Goal: Information Seeking & Learning: Compare options

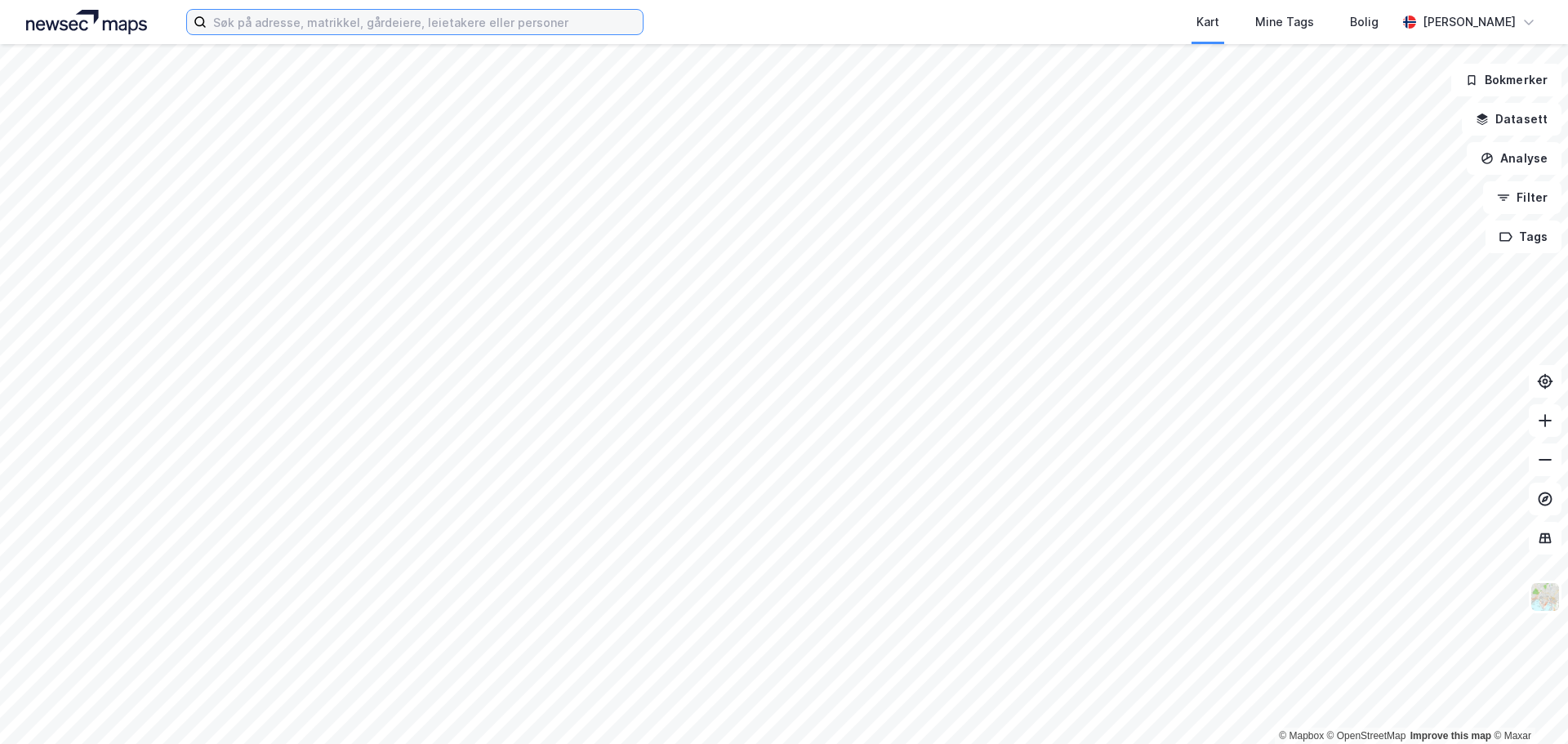
click at [350, 26] on input at bounding box center [425, 22] width 436 height 24
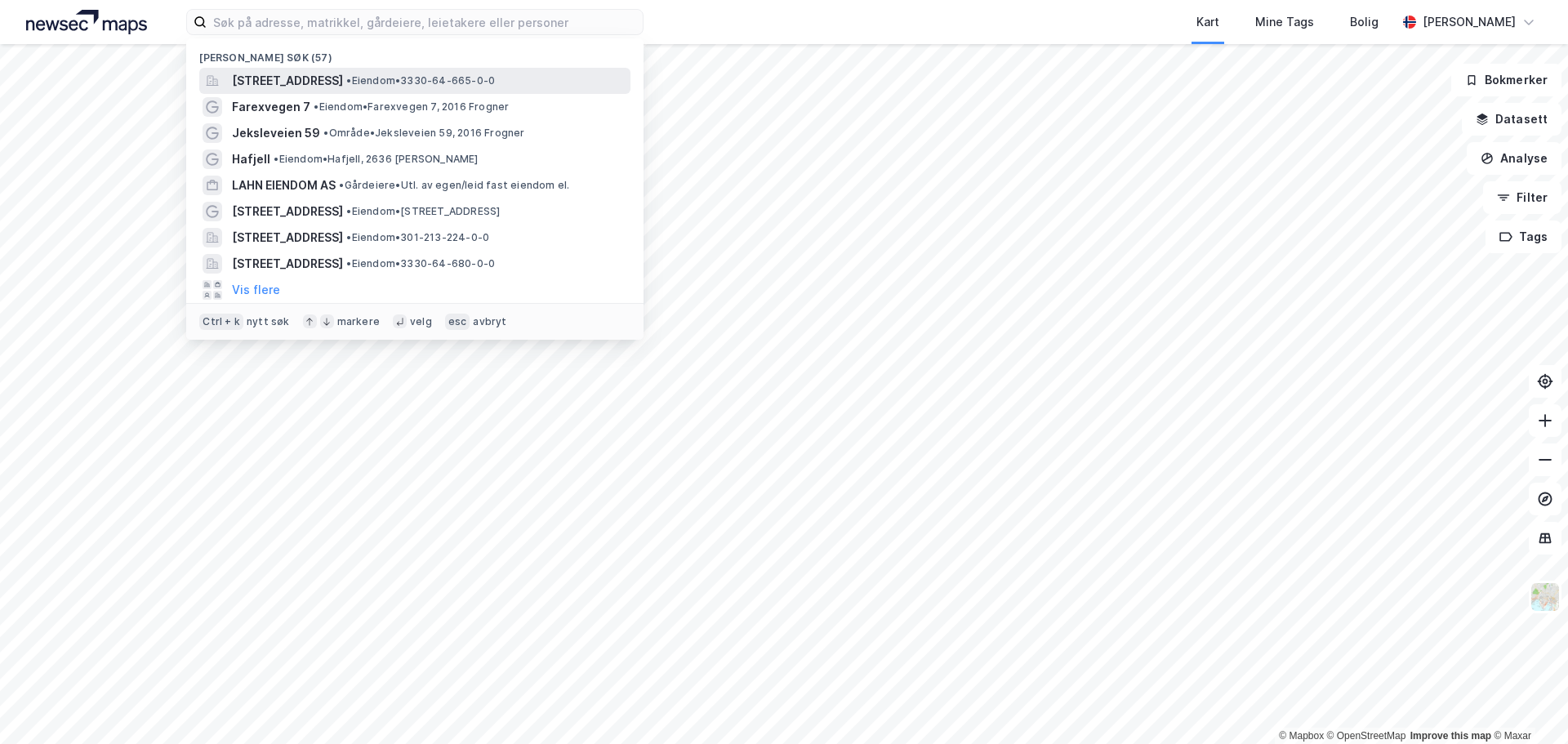
click at [333, 88] on span "[STREET_ADDRESS]" at bounding box center [287, 80] width 111 height 20
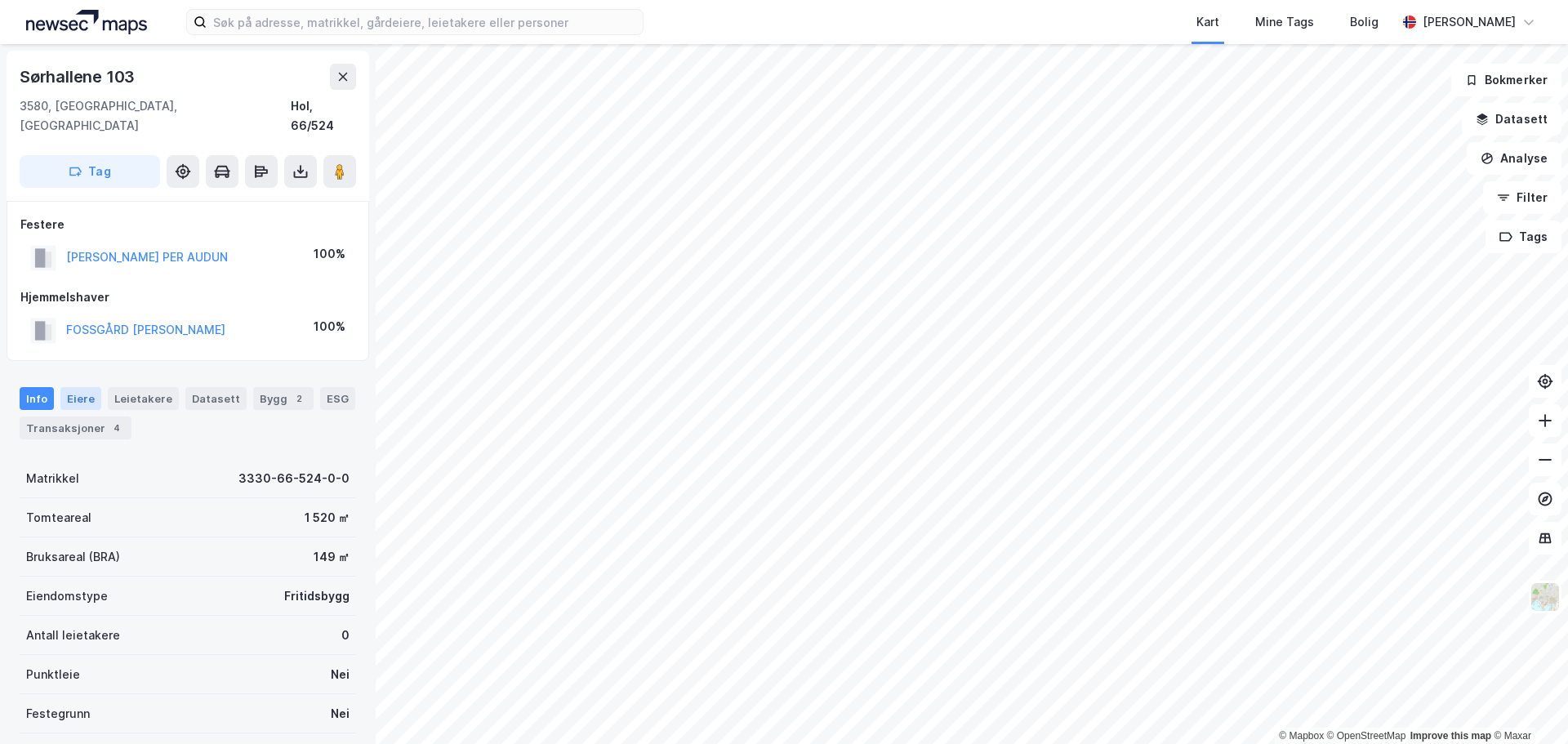
click at [78, 387] on div "Eiere" at bounding box center [81, 399] width 41 height 23
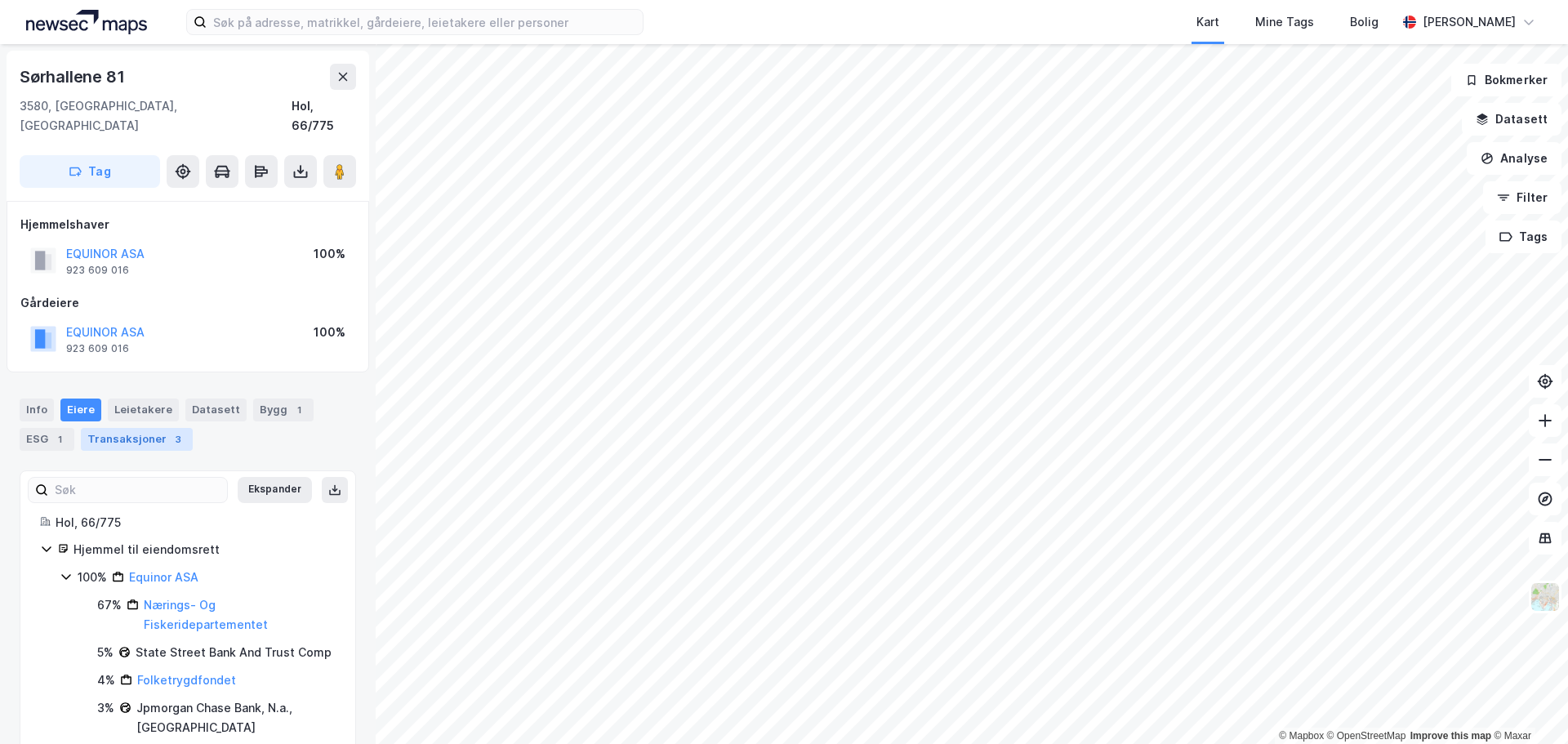
click at [128, 428] on div "Transaksjoner 3" at bounding box center [137, 440] width 112 height 23
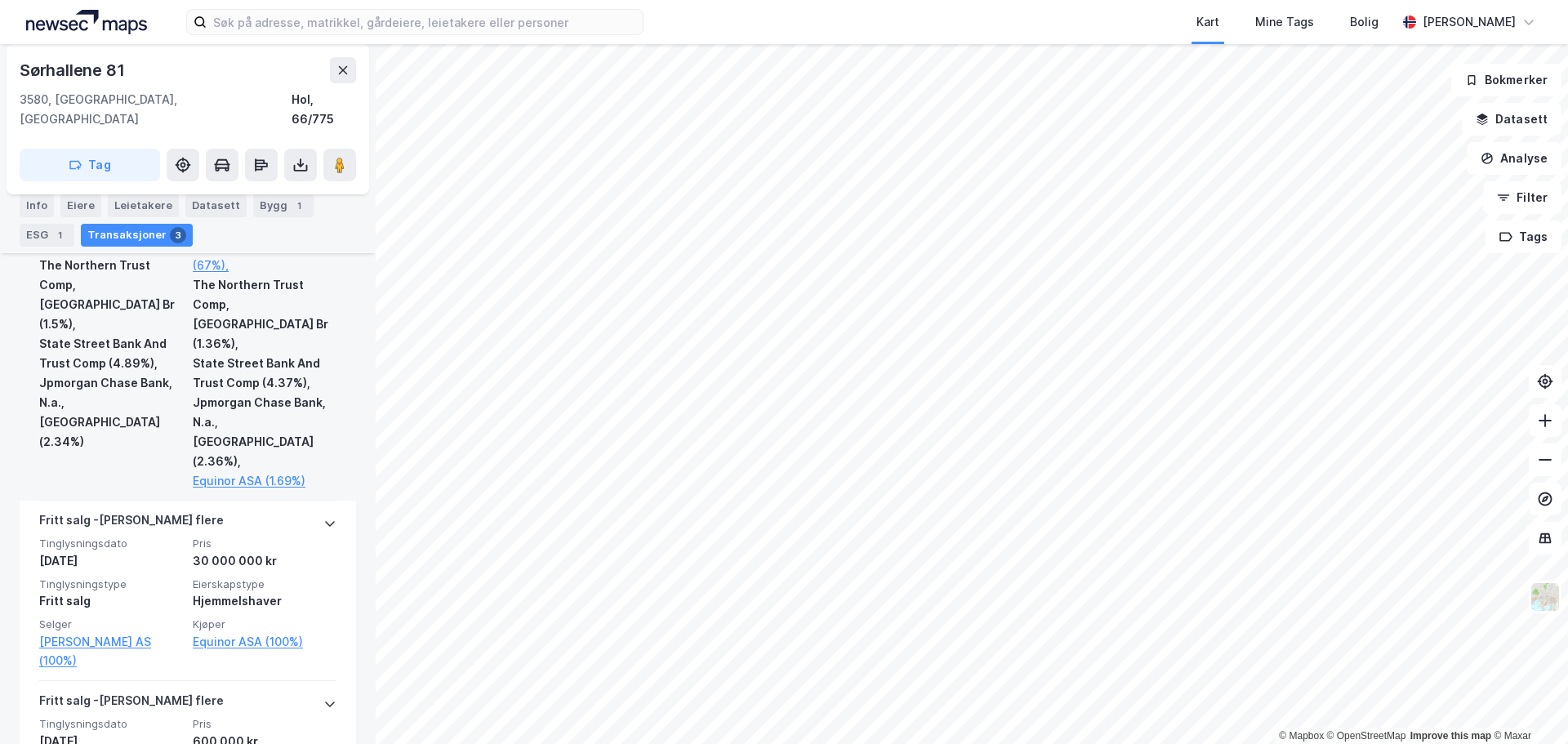
scroll to position [886, 0]
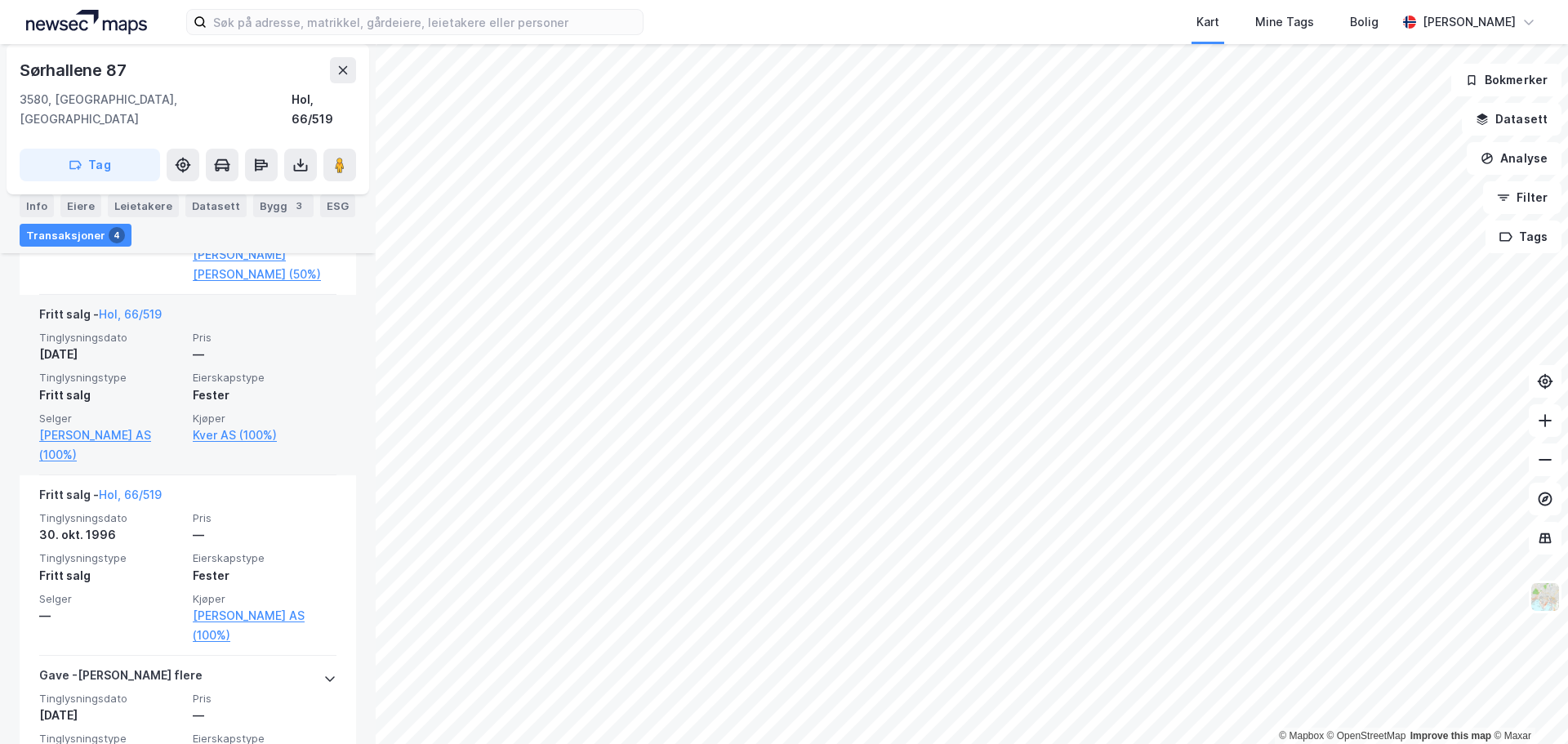
scroll to position [794, 0]
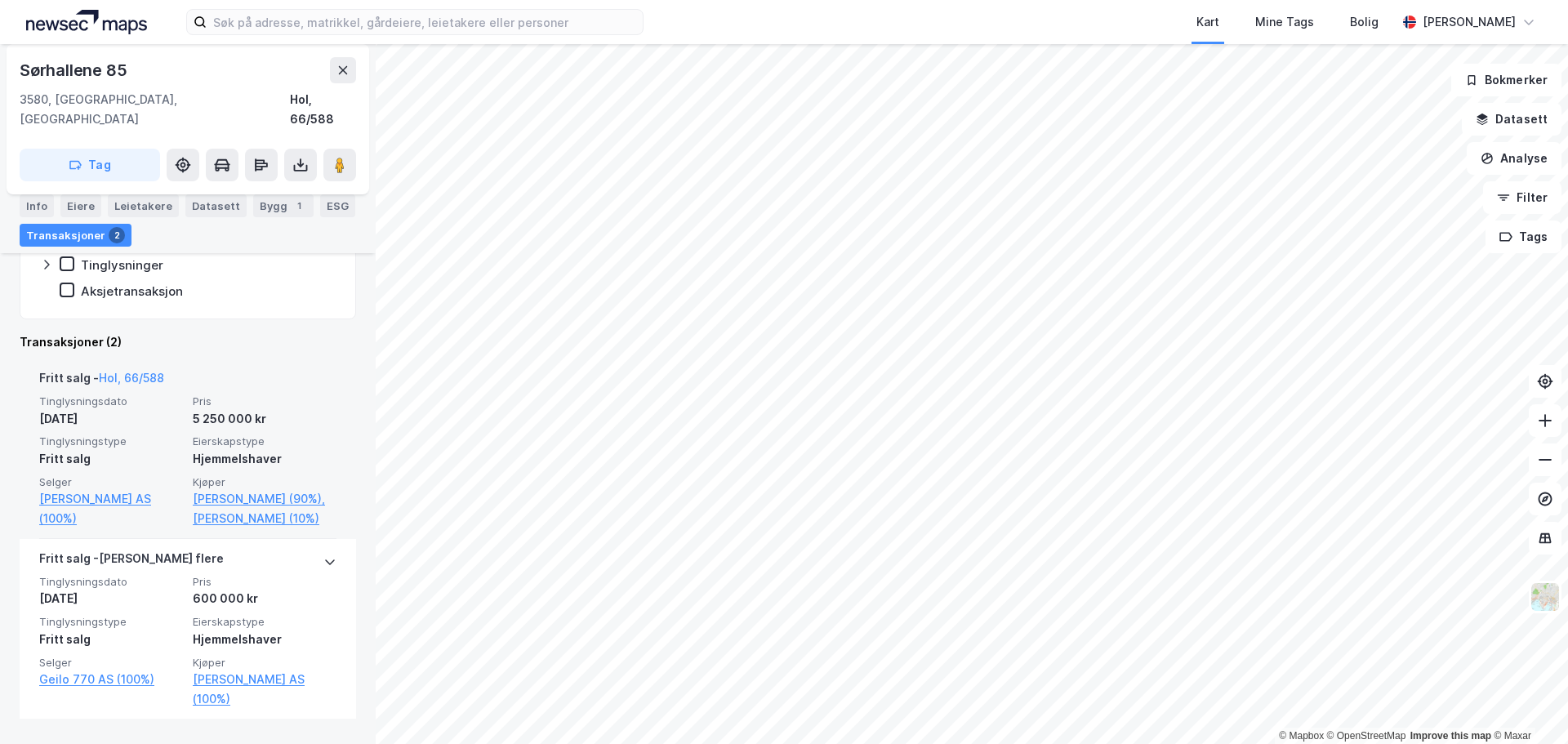
scroll to position [361, 0]
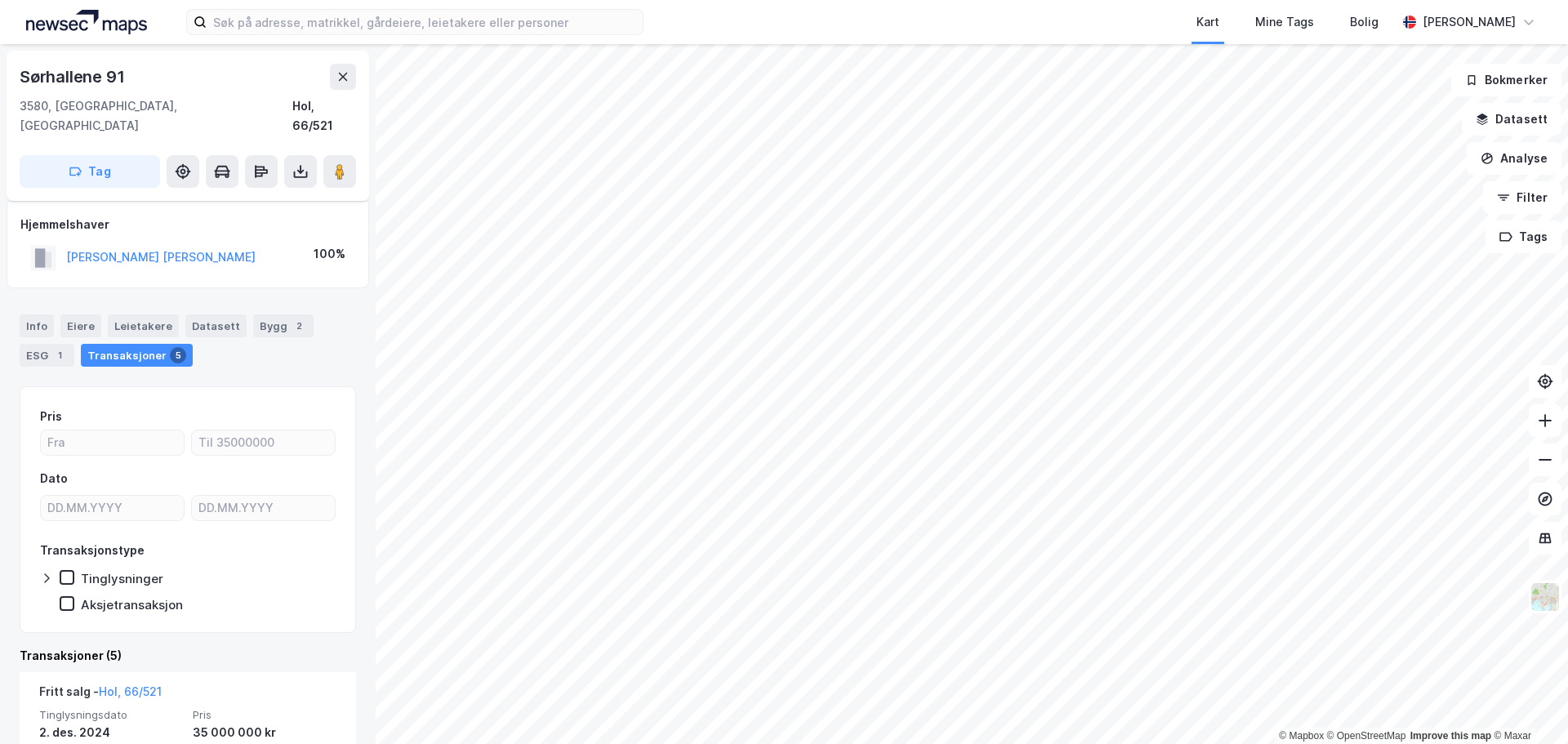
scroll to position [245, 0]
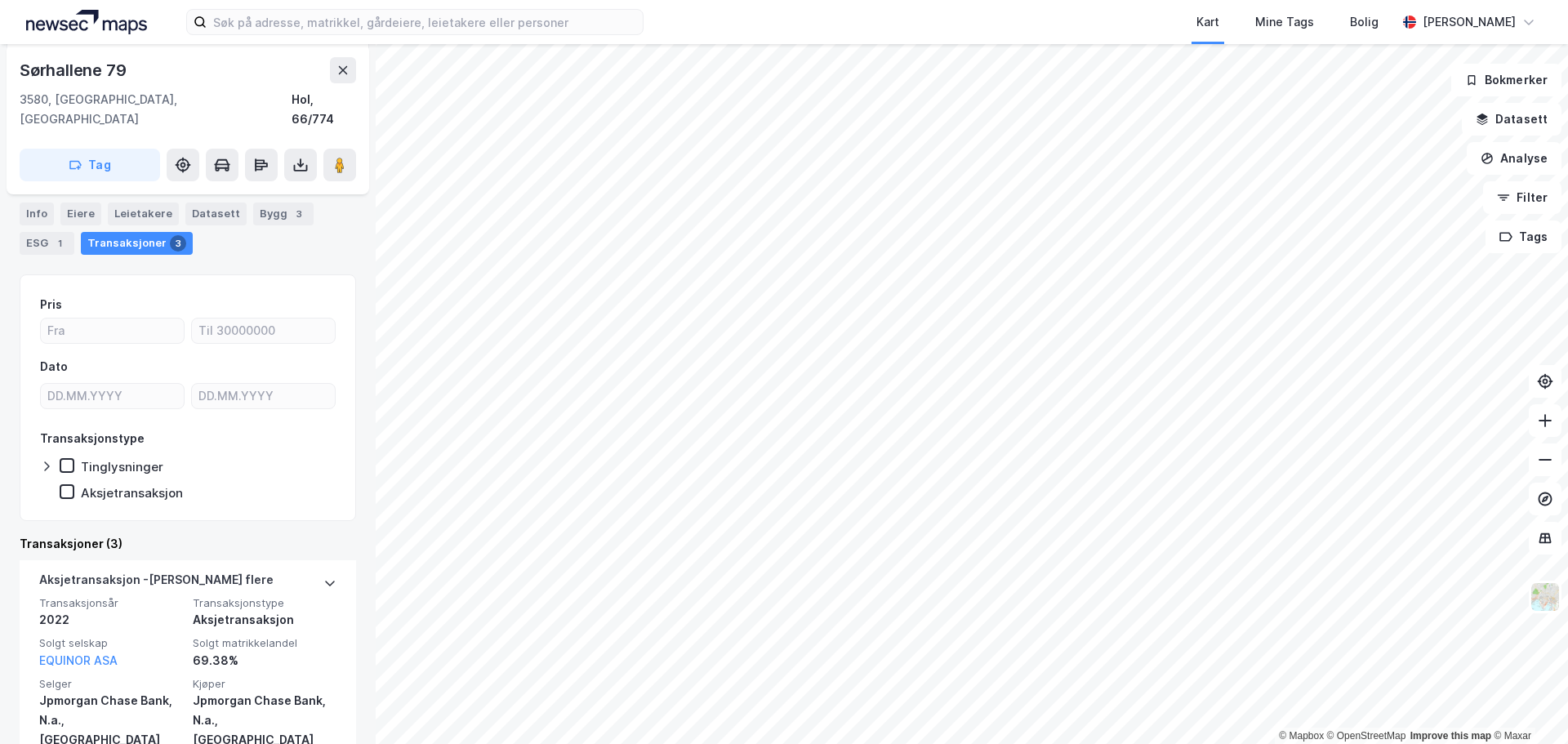
scroll to position [339, 0]
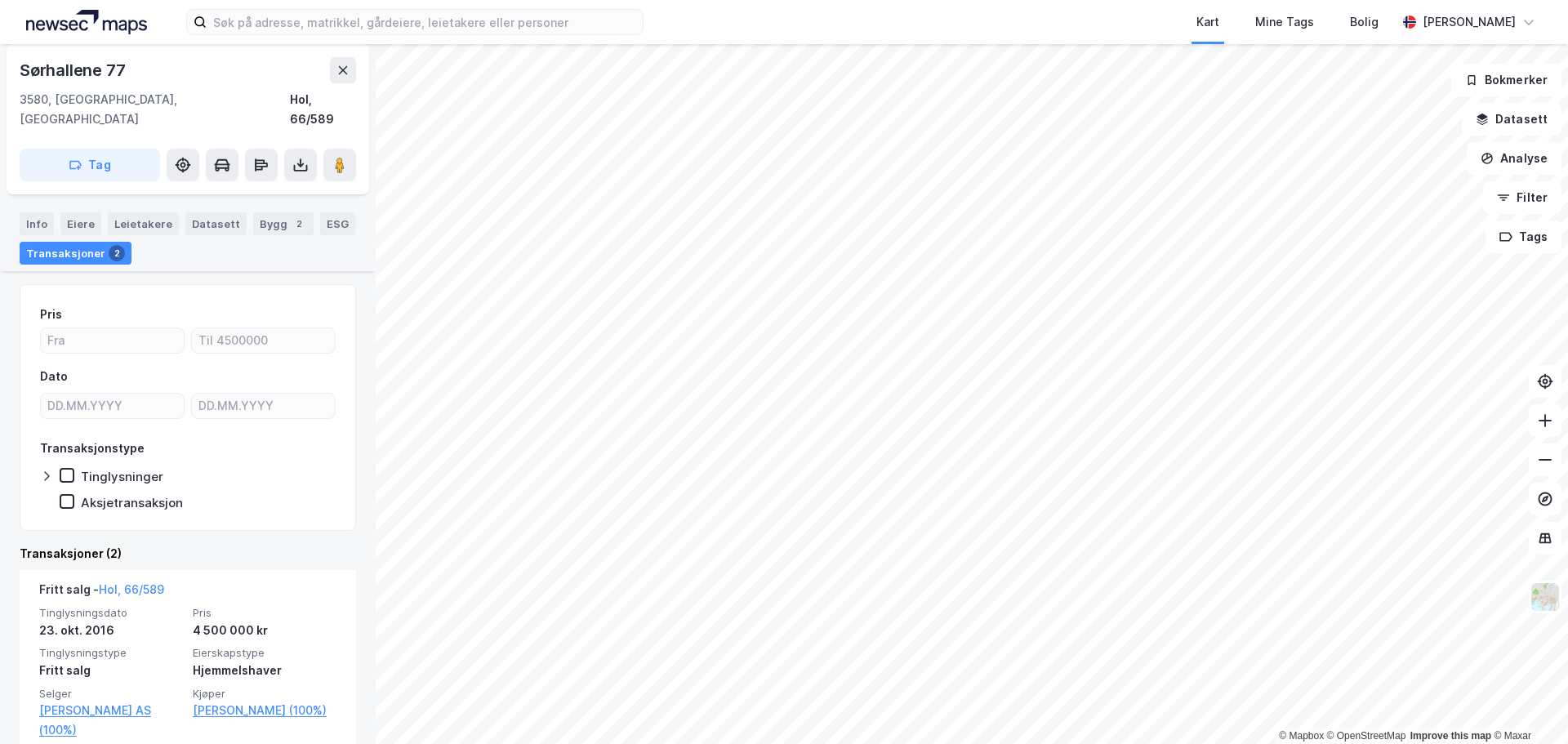
scroll to position [163, 0]
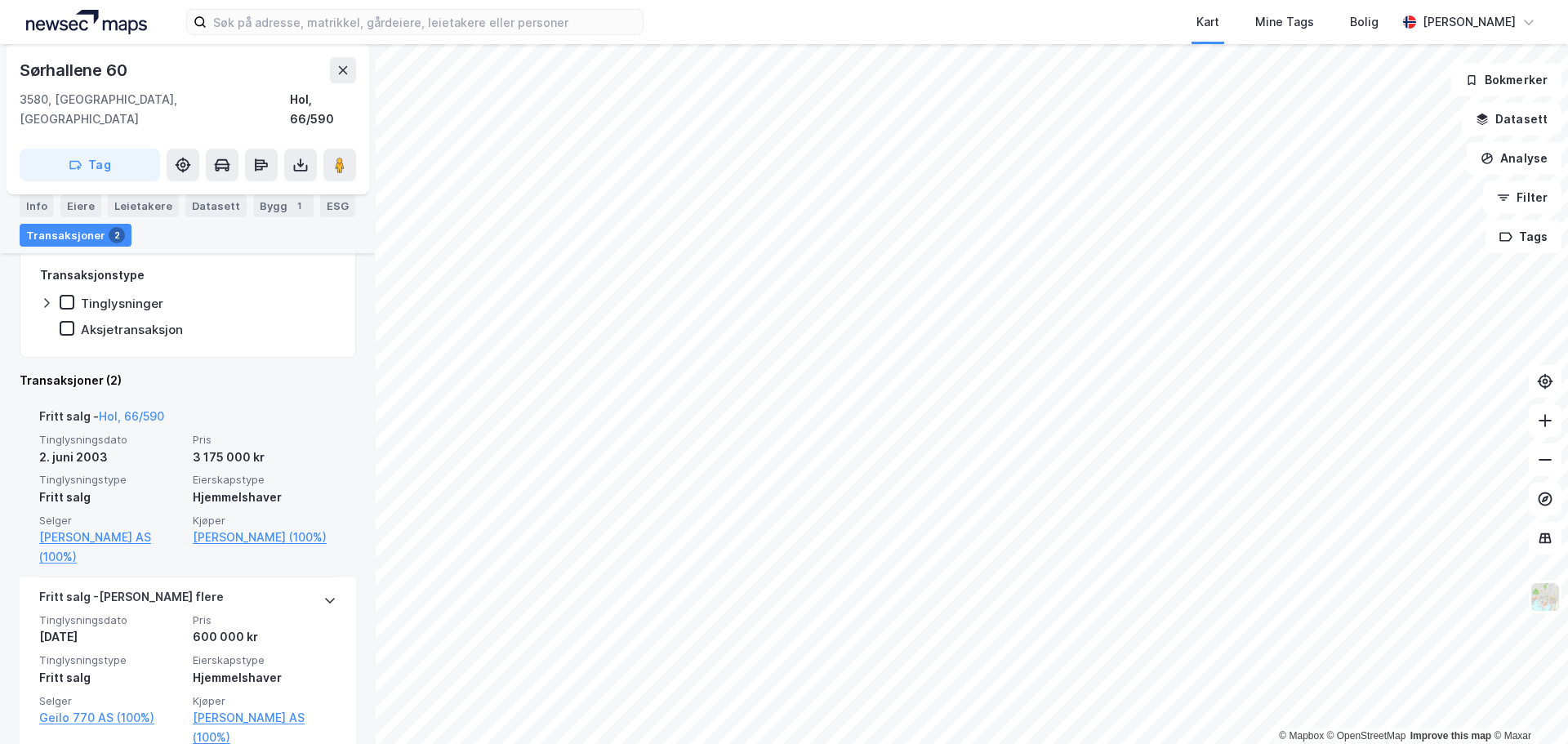
scroll to position [289, 0]
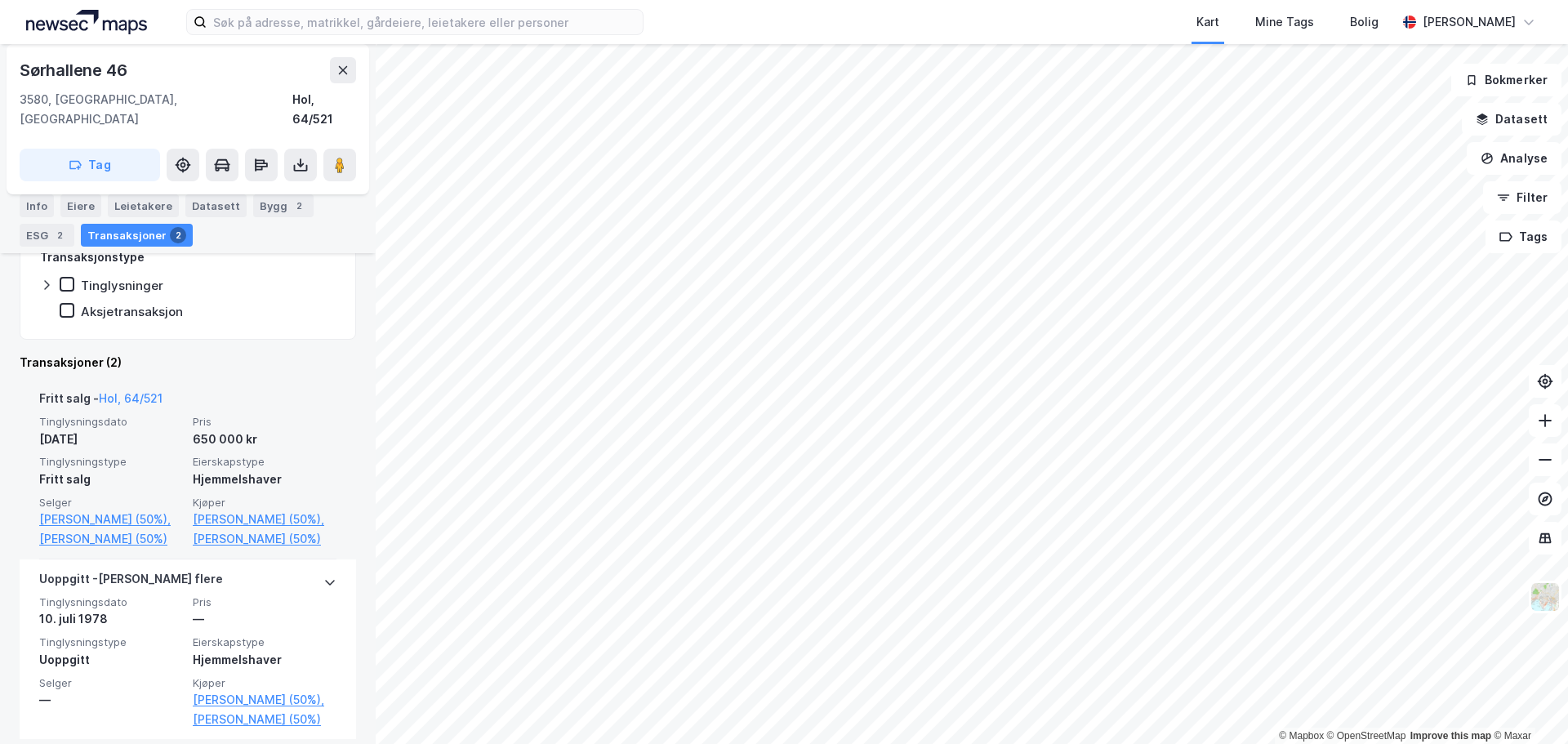
scroll to position [342, 0]
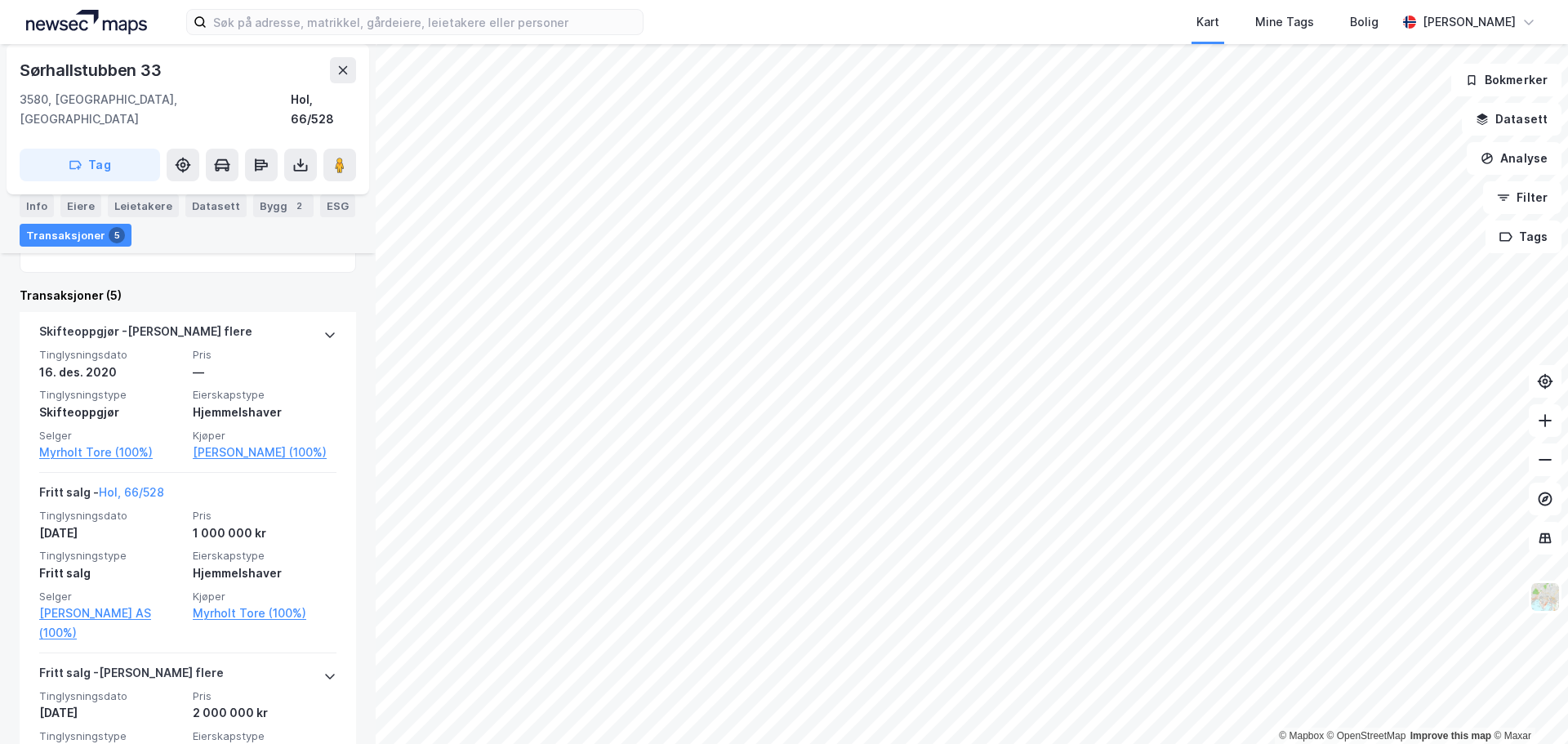
scroll to position [408, 0]
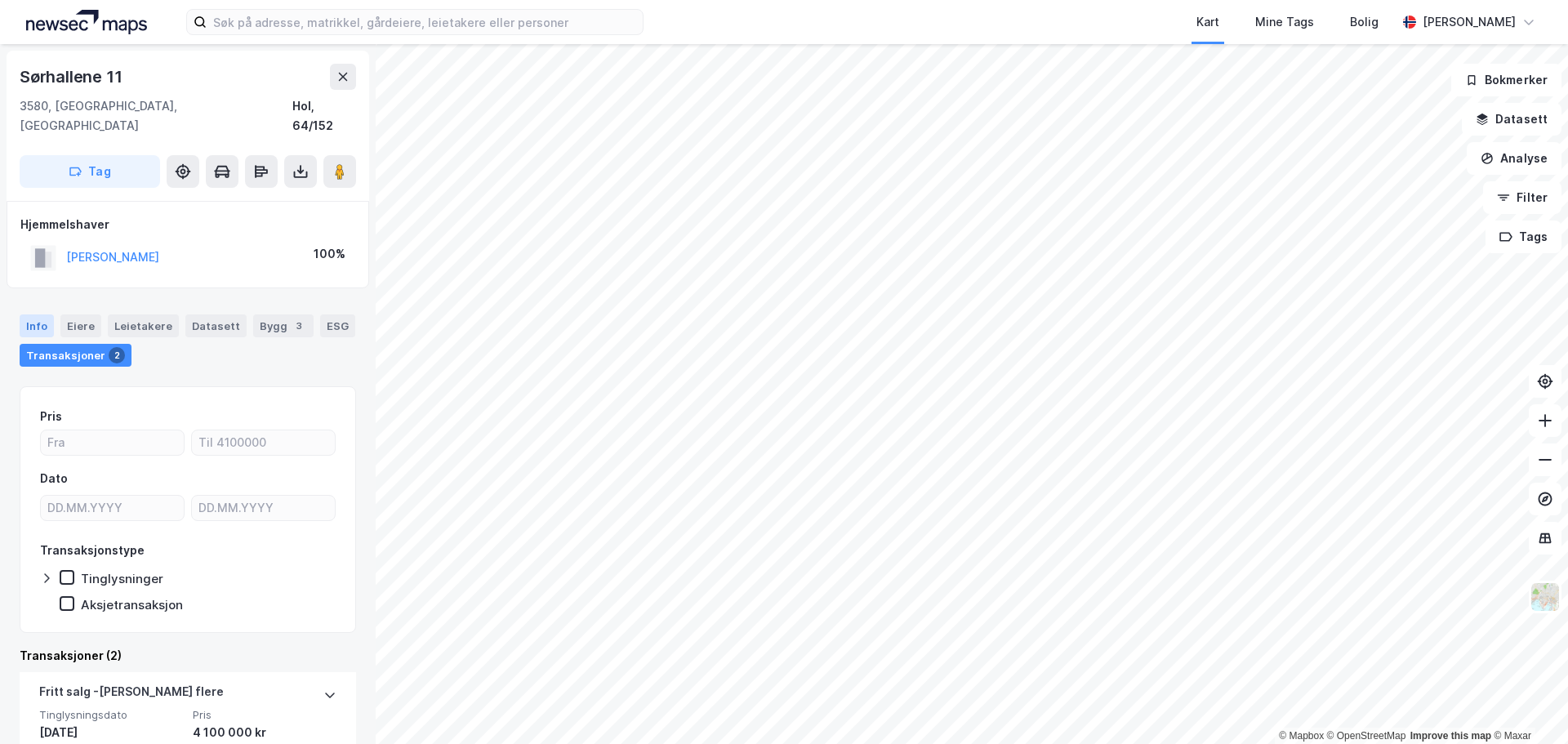
click at [45, 315] on div "Info" at bounding box center [36, 326] width 34 height 23
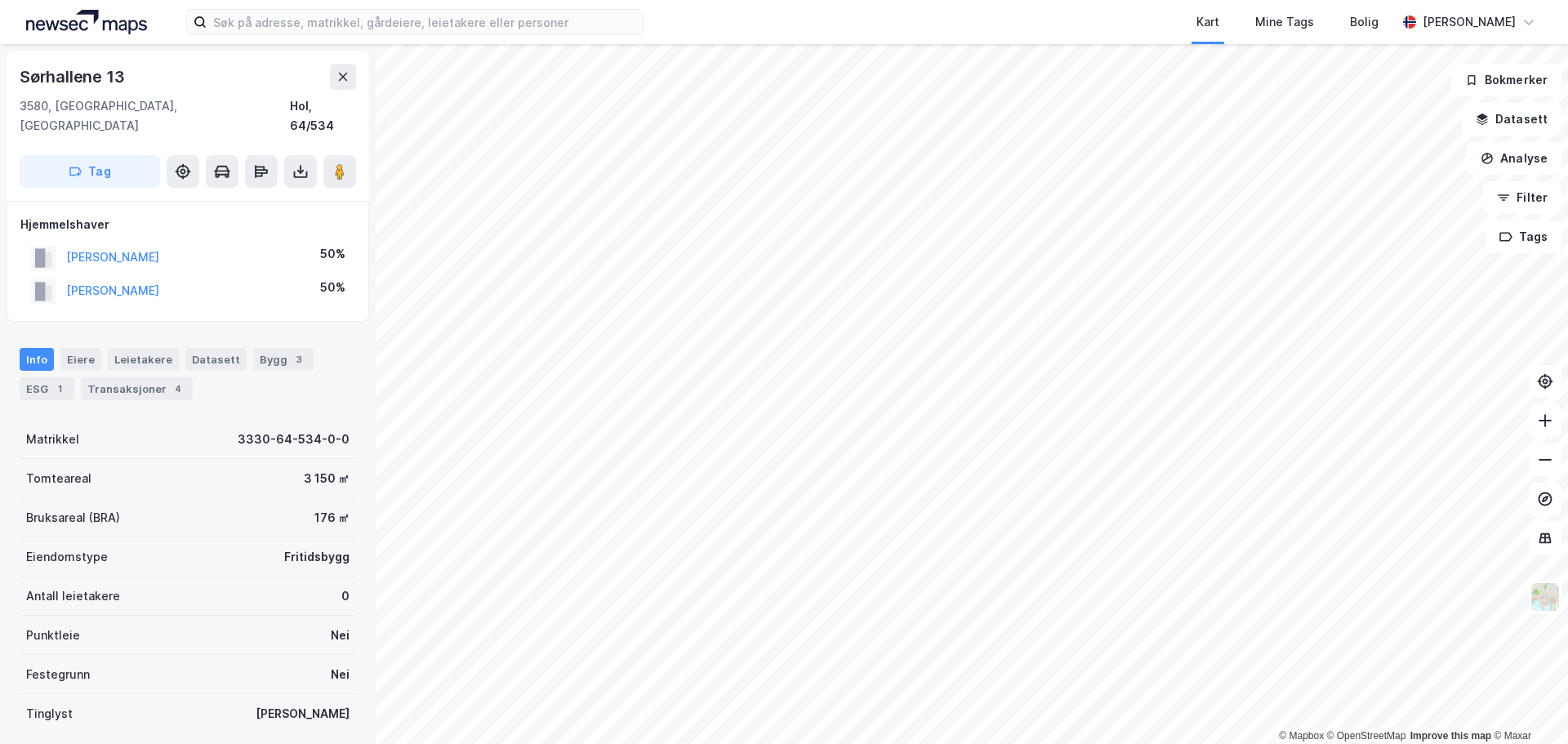
scroll to position [5, 0]
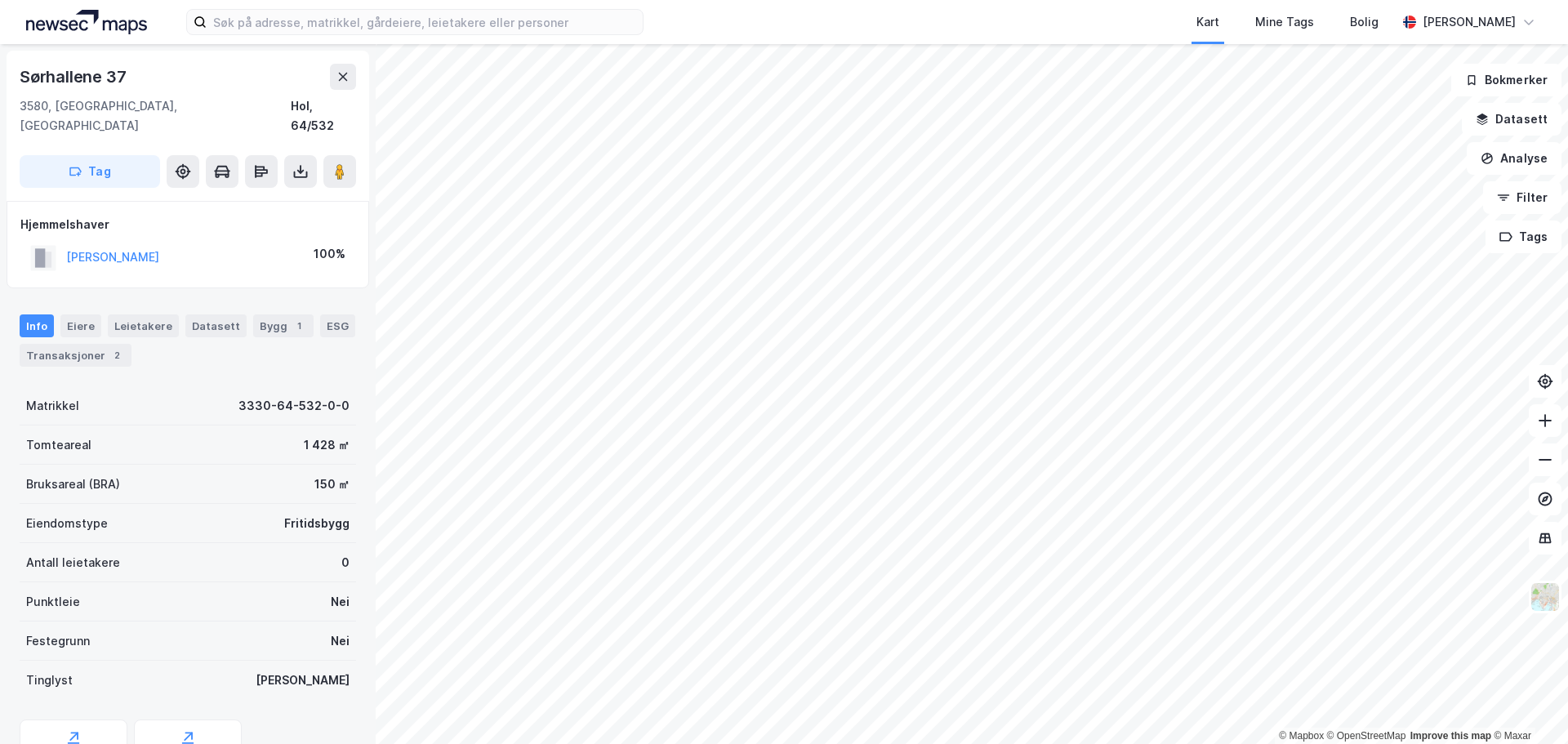
scroll to position [5, 0]
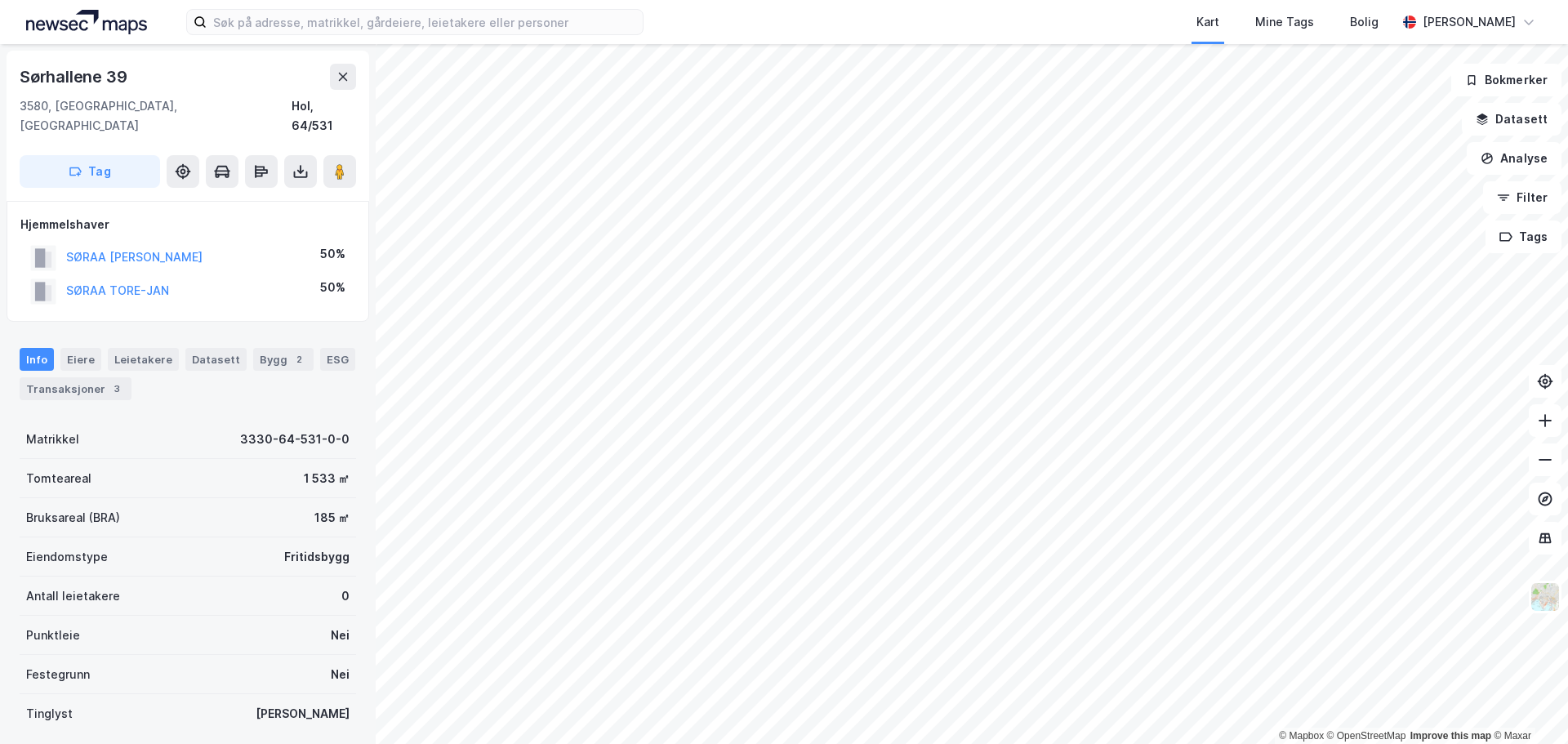
scroll to position [5, 0]
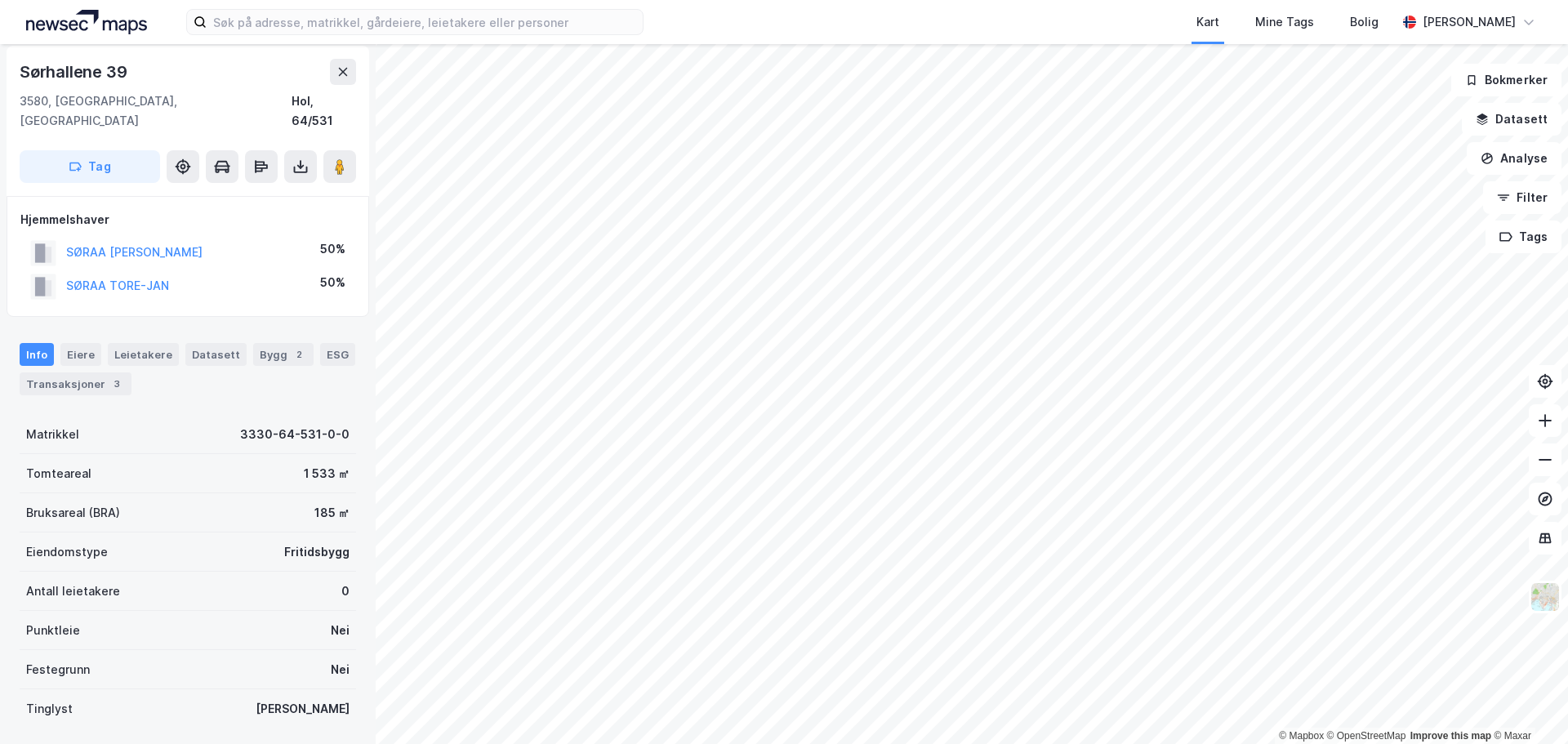
scroll to position [5, 0]
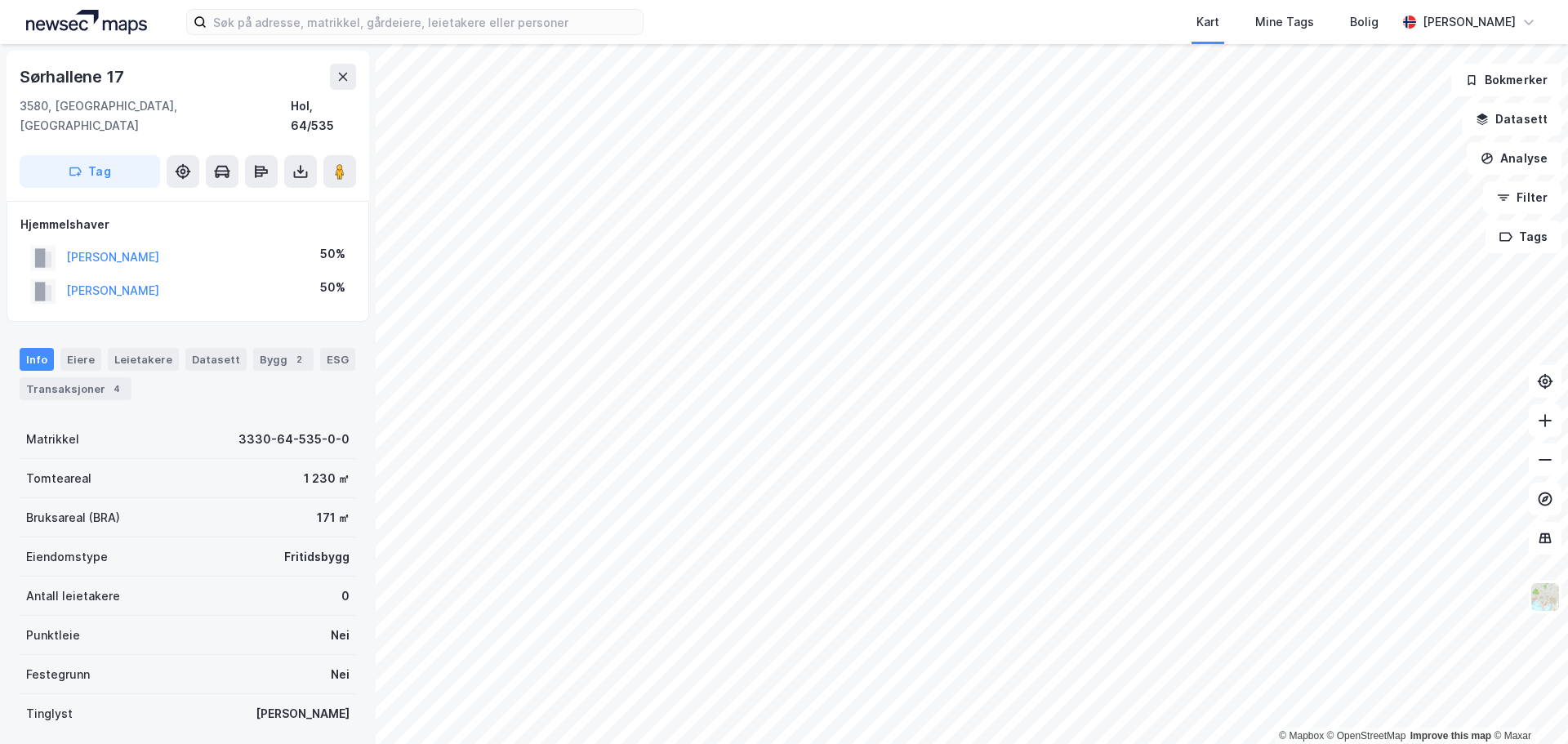
scroll to position [5, 0]
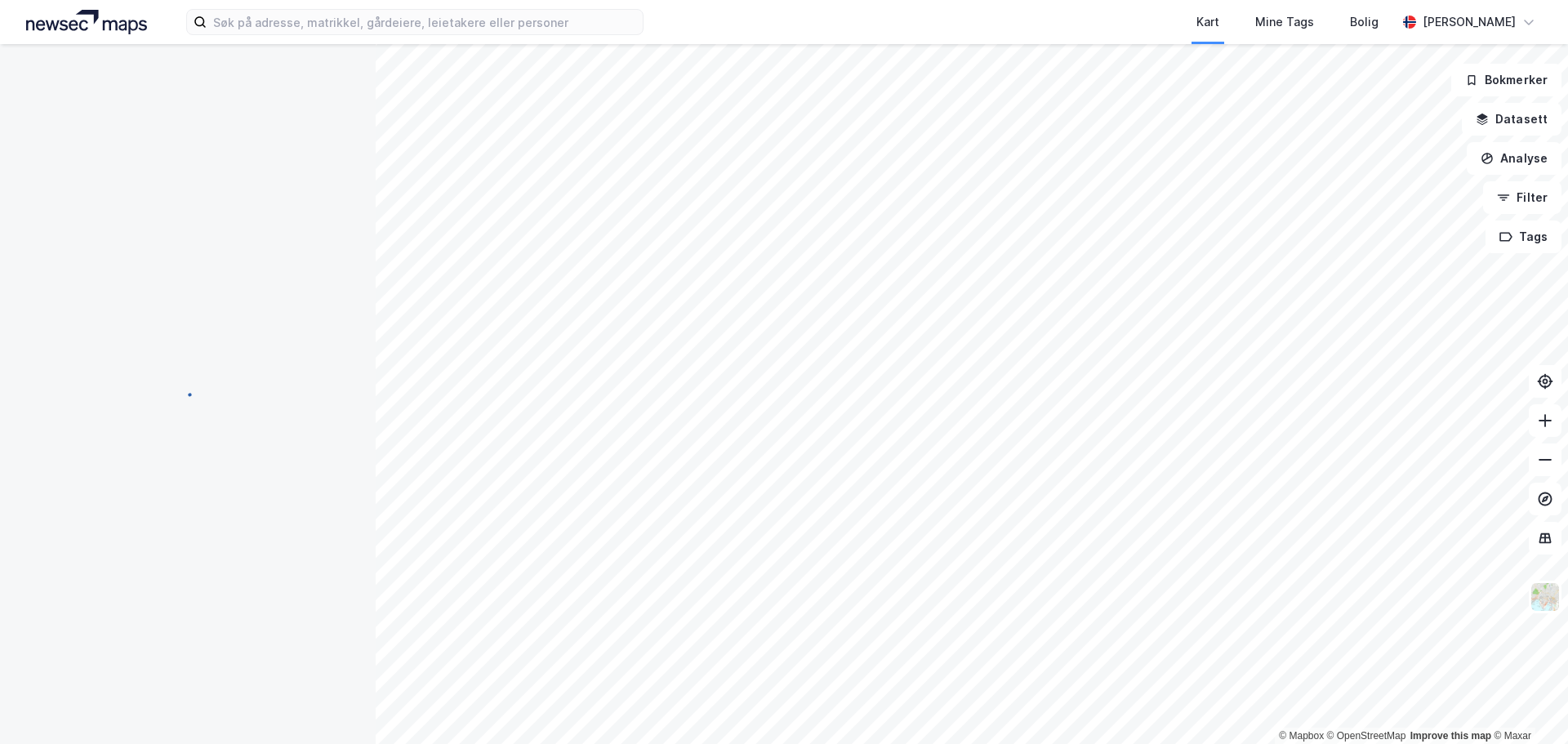
scroll to position [5, 0]
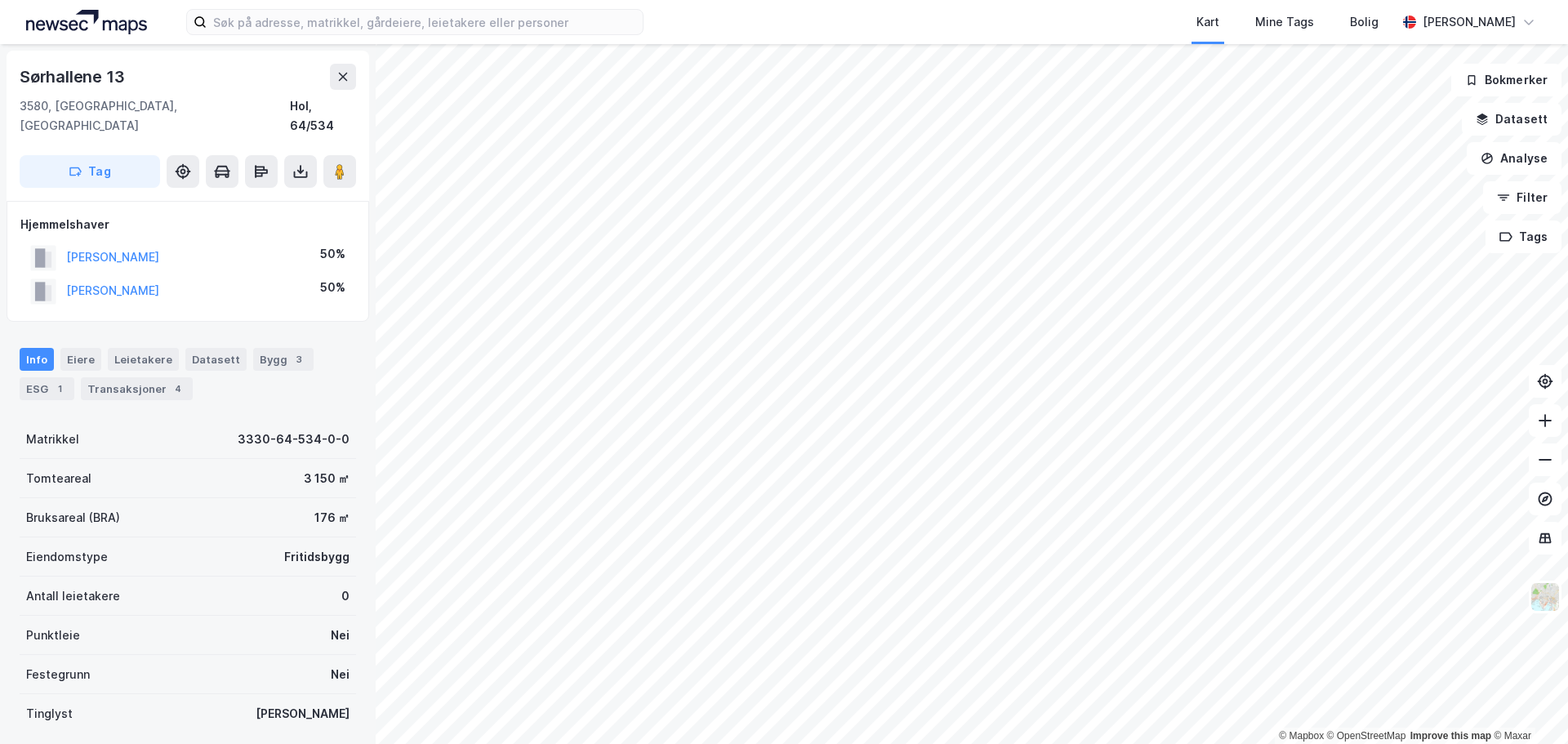
scroll to position [5, 0]
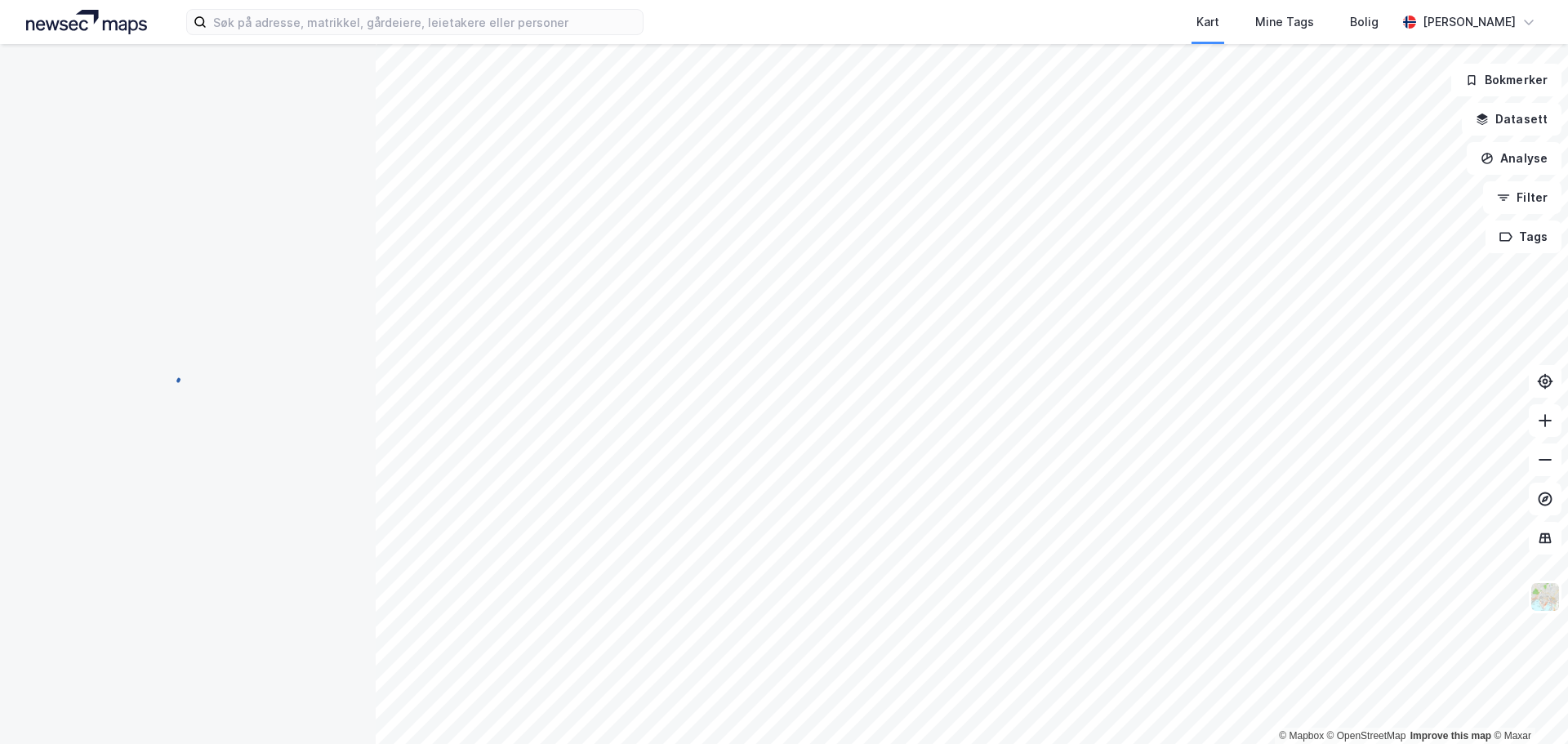
scroll to position [5, 0]
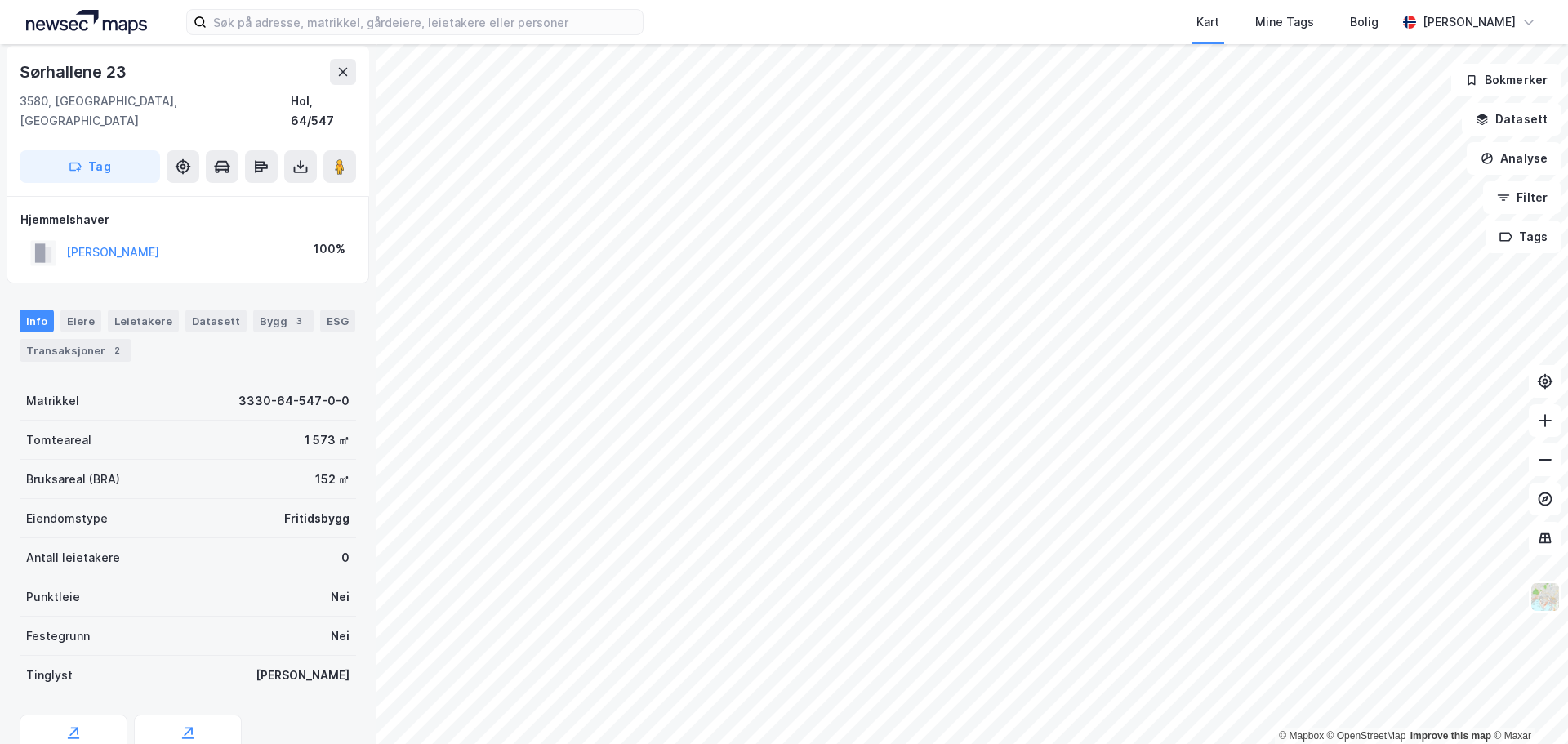
scroll to position [5, 0]
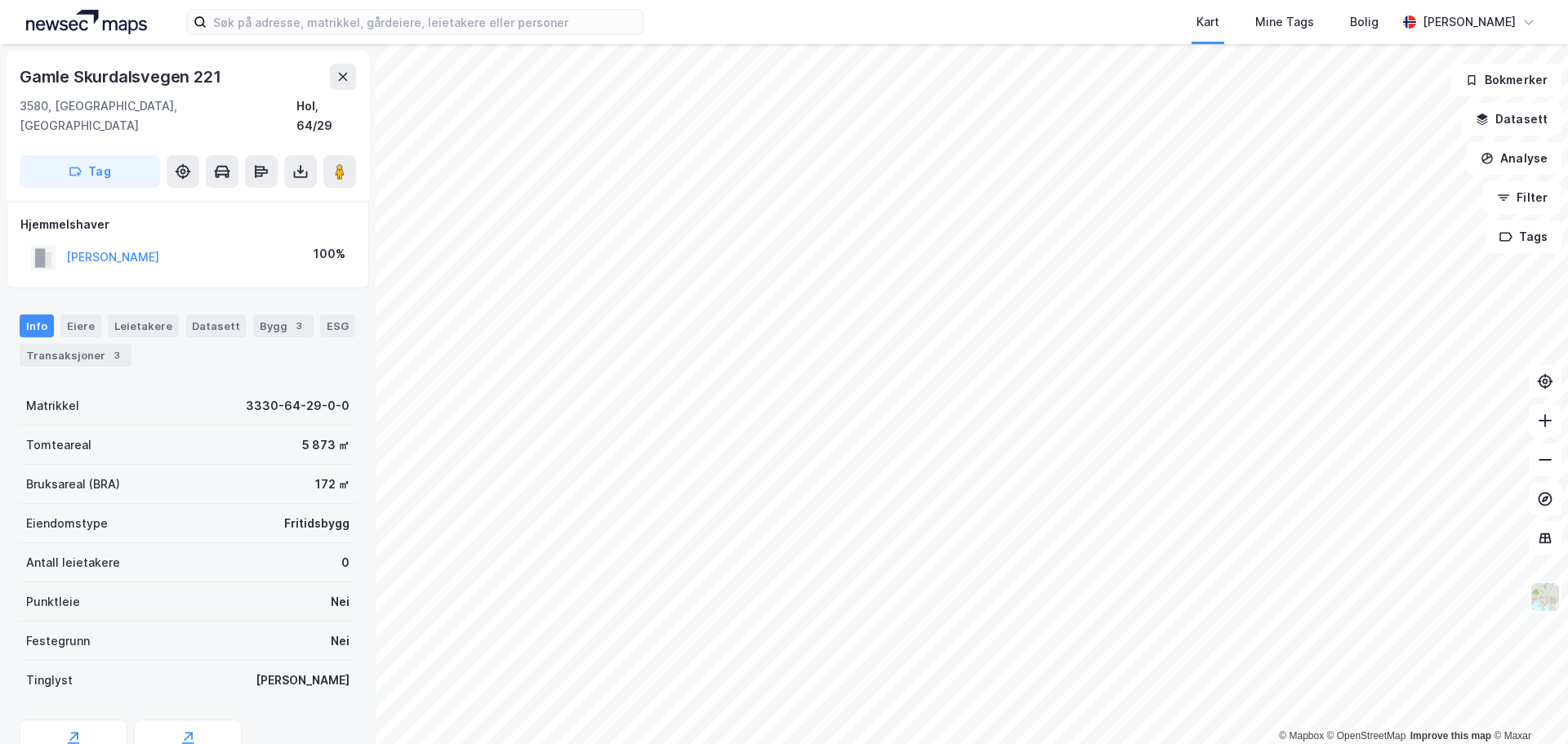
scroll to position [5, 0]
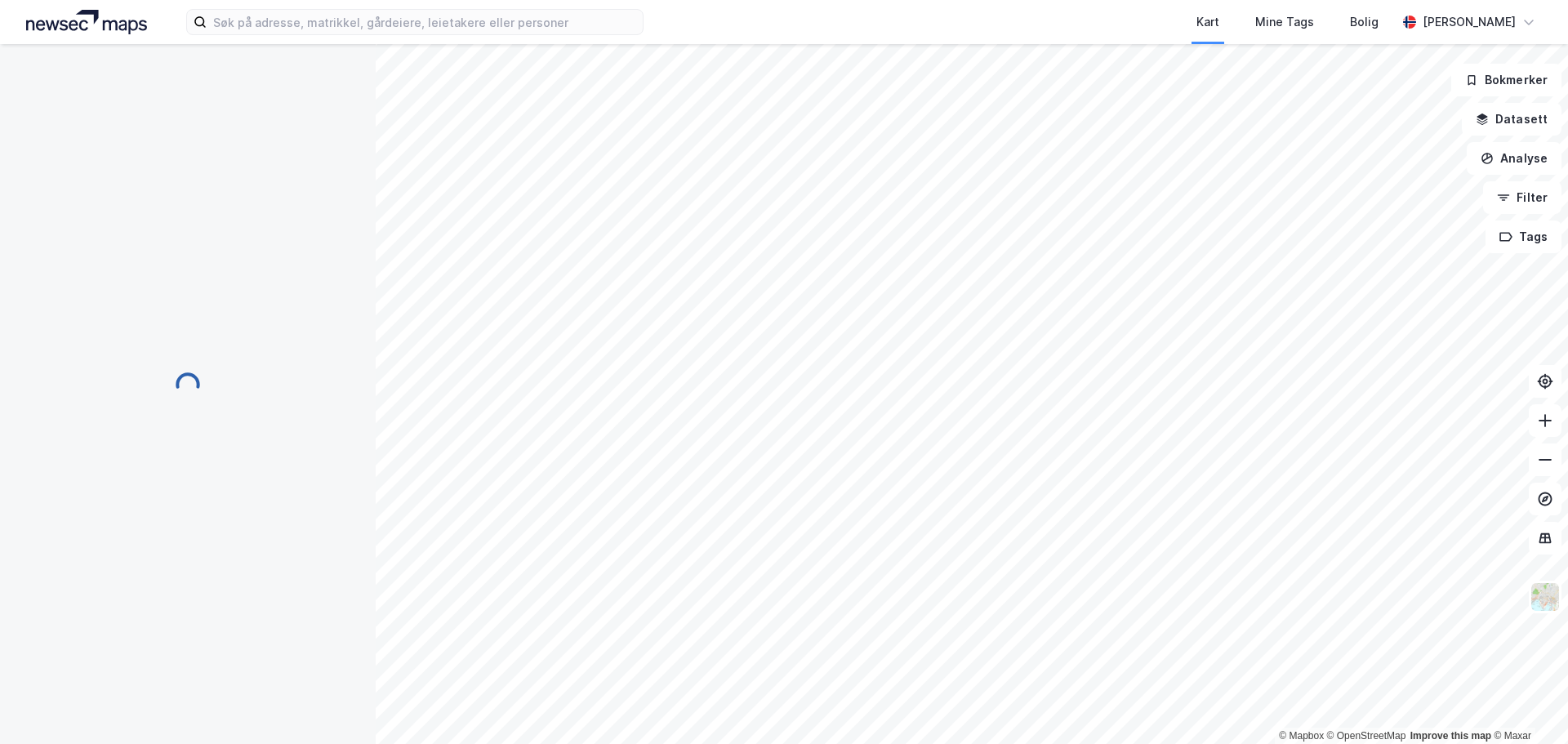
scroll to position [5, 0]
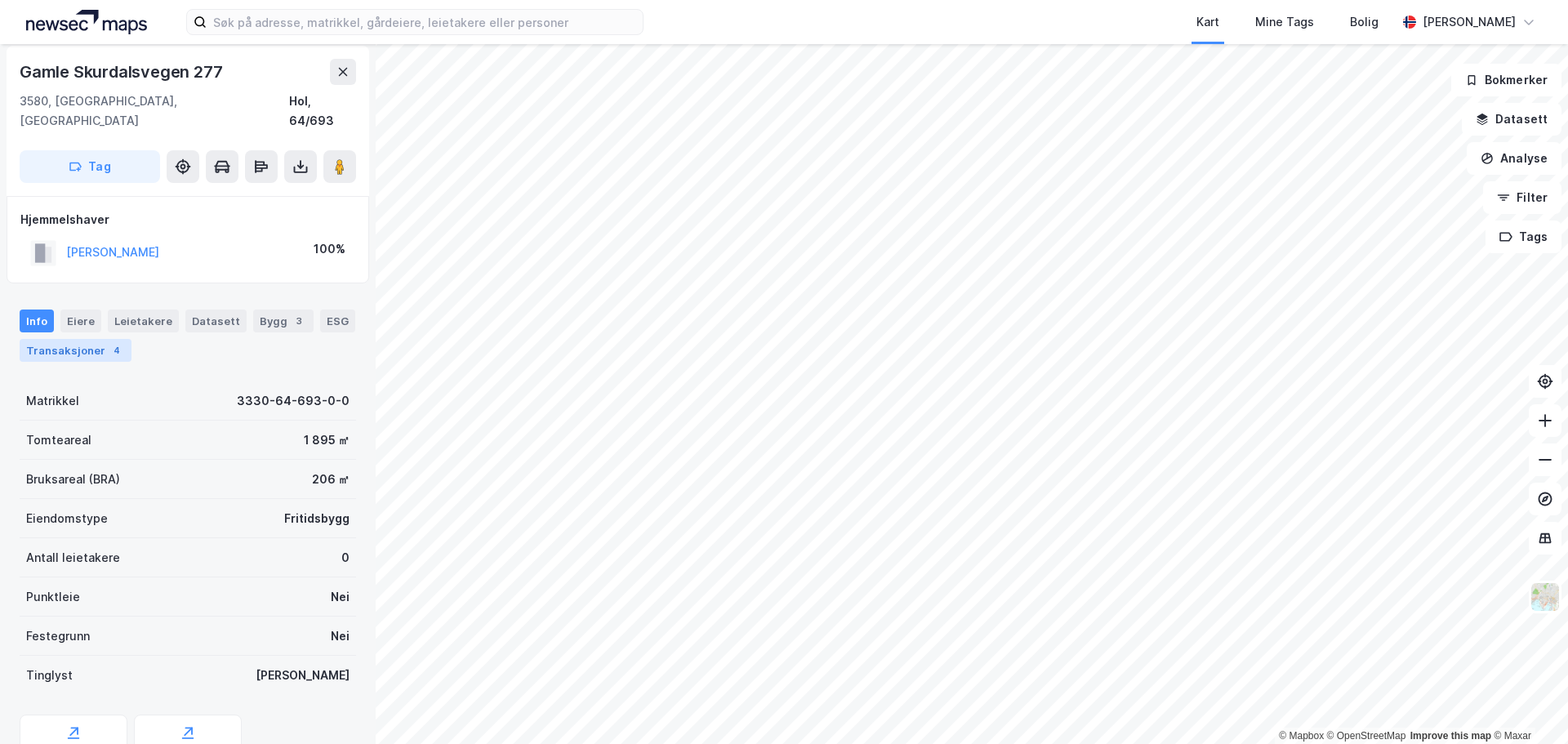
click at [80, 339] on div "Transaksjoner 4" at bounding box center [75, 350] width 112 height 23
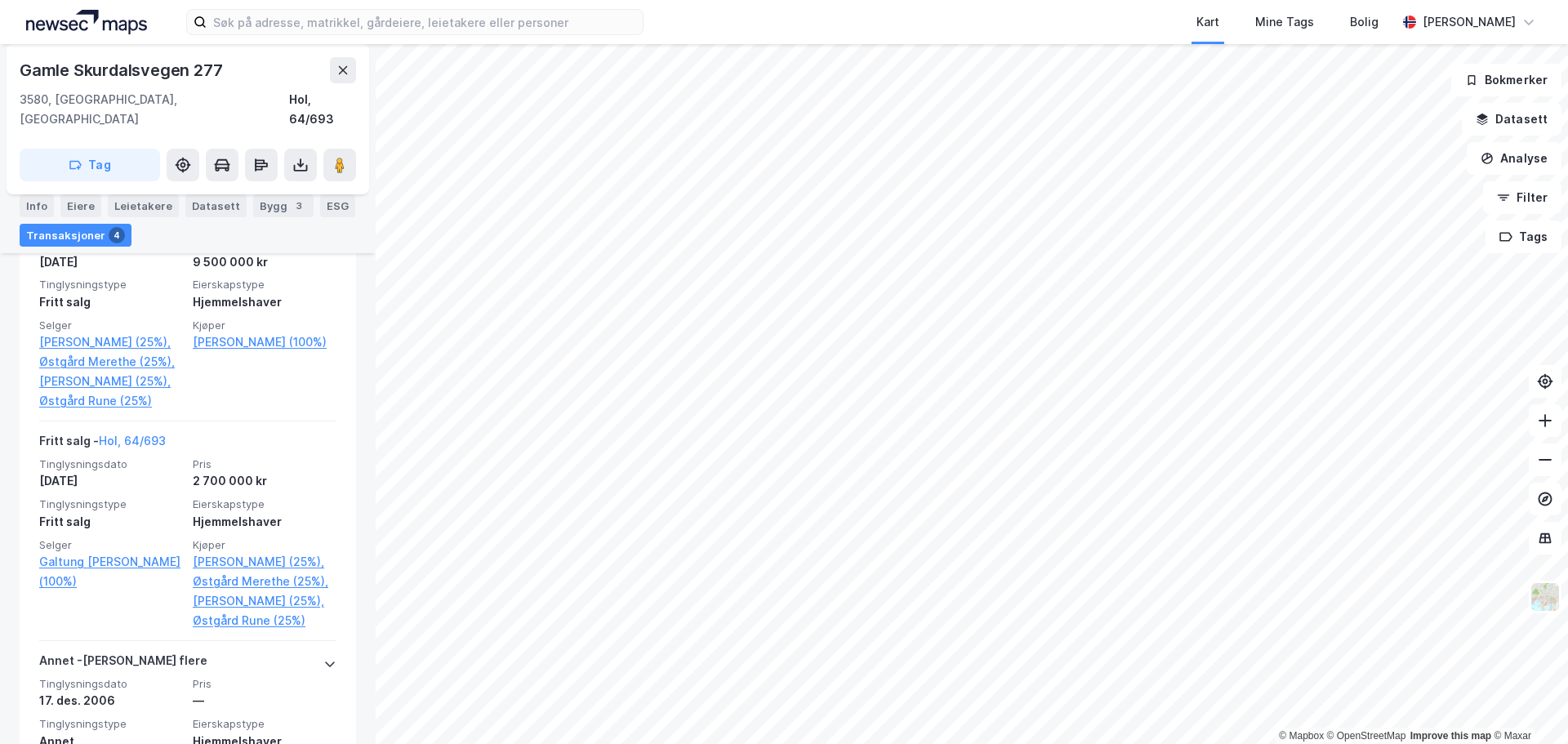
scroll to position [490, 0]
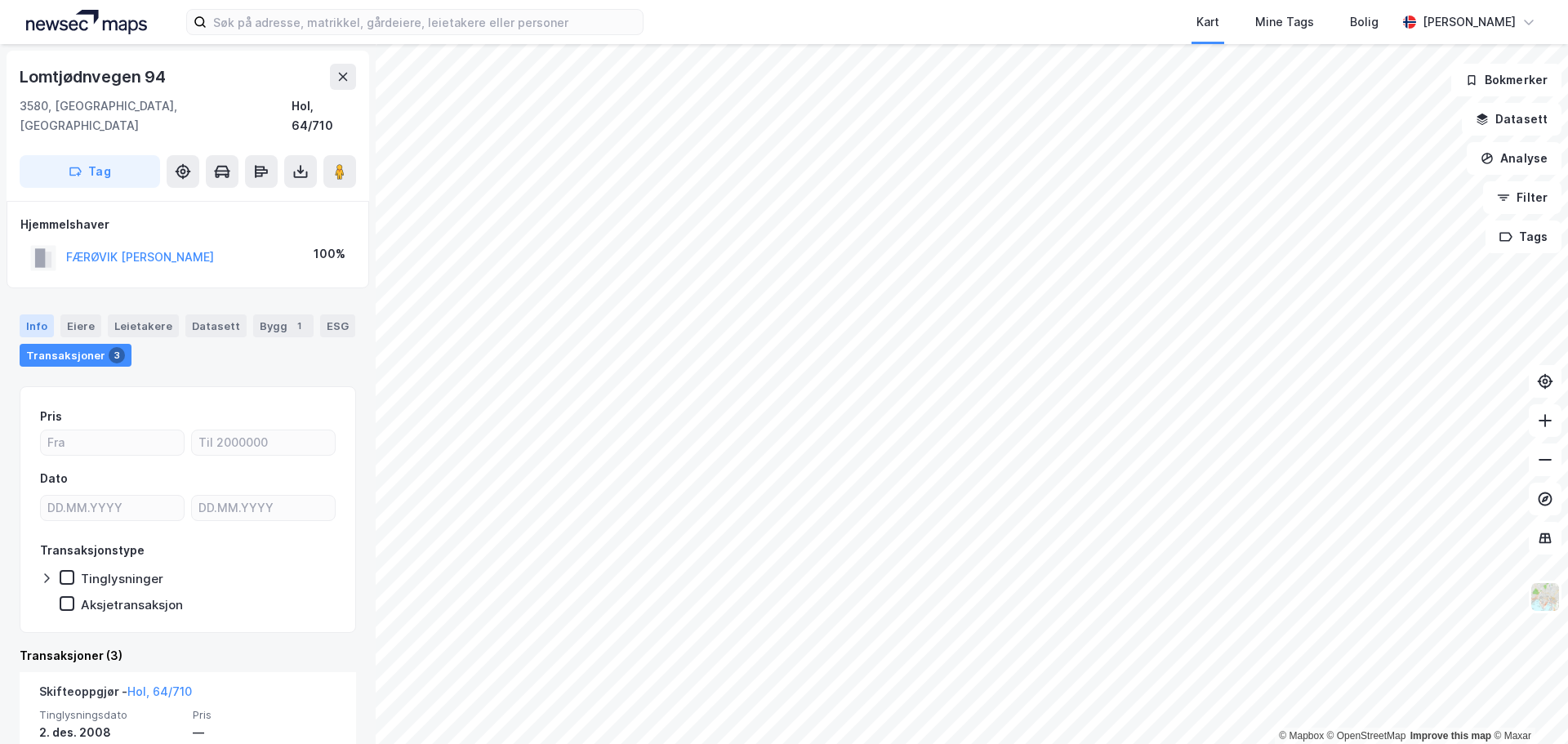
click at [33, 315] on div "Info" at bounding box center [36, 326] width 34 height 23
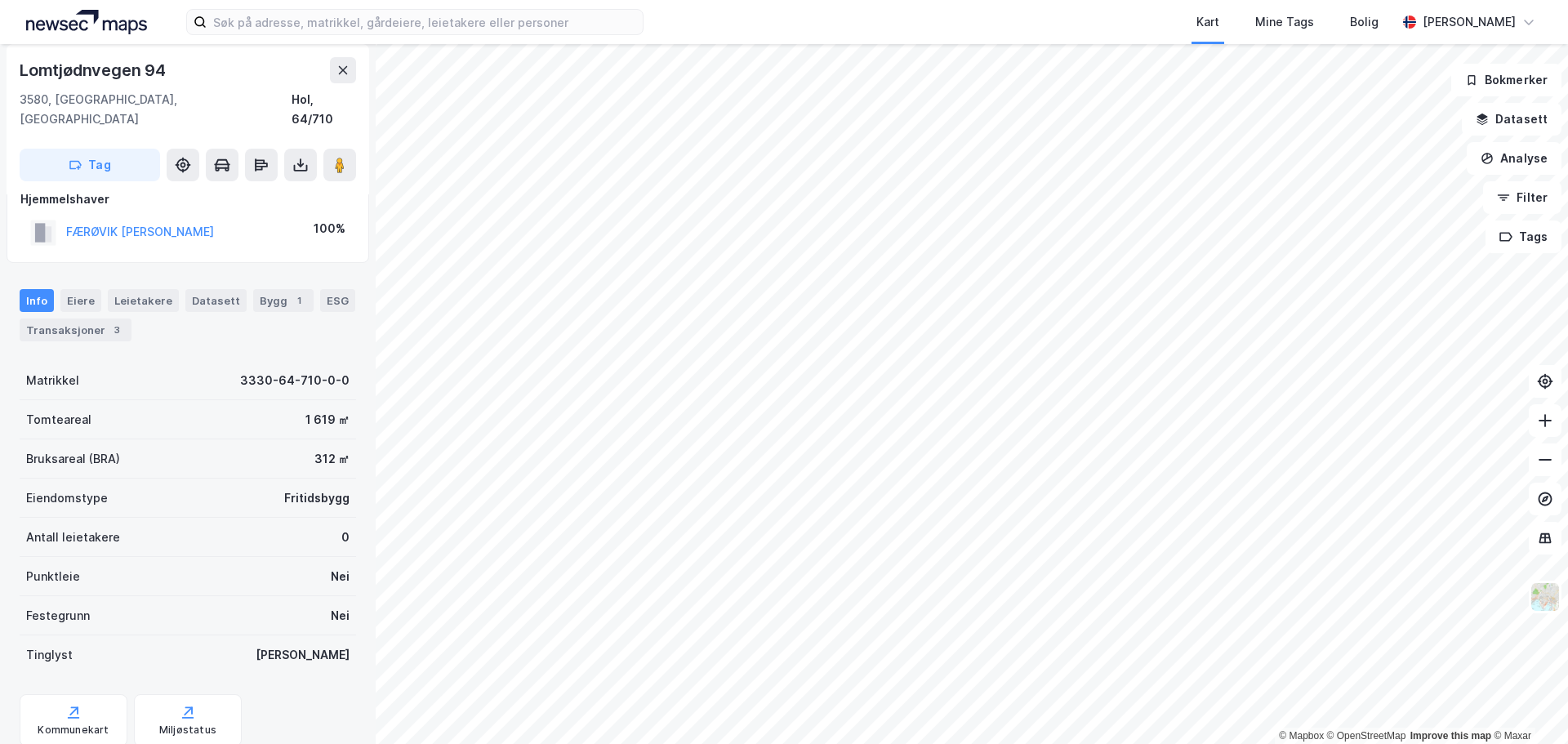
scroll to position [61, 0]
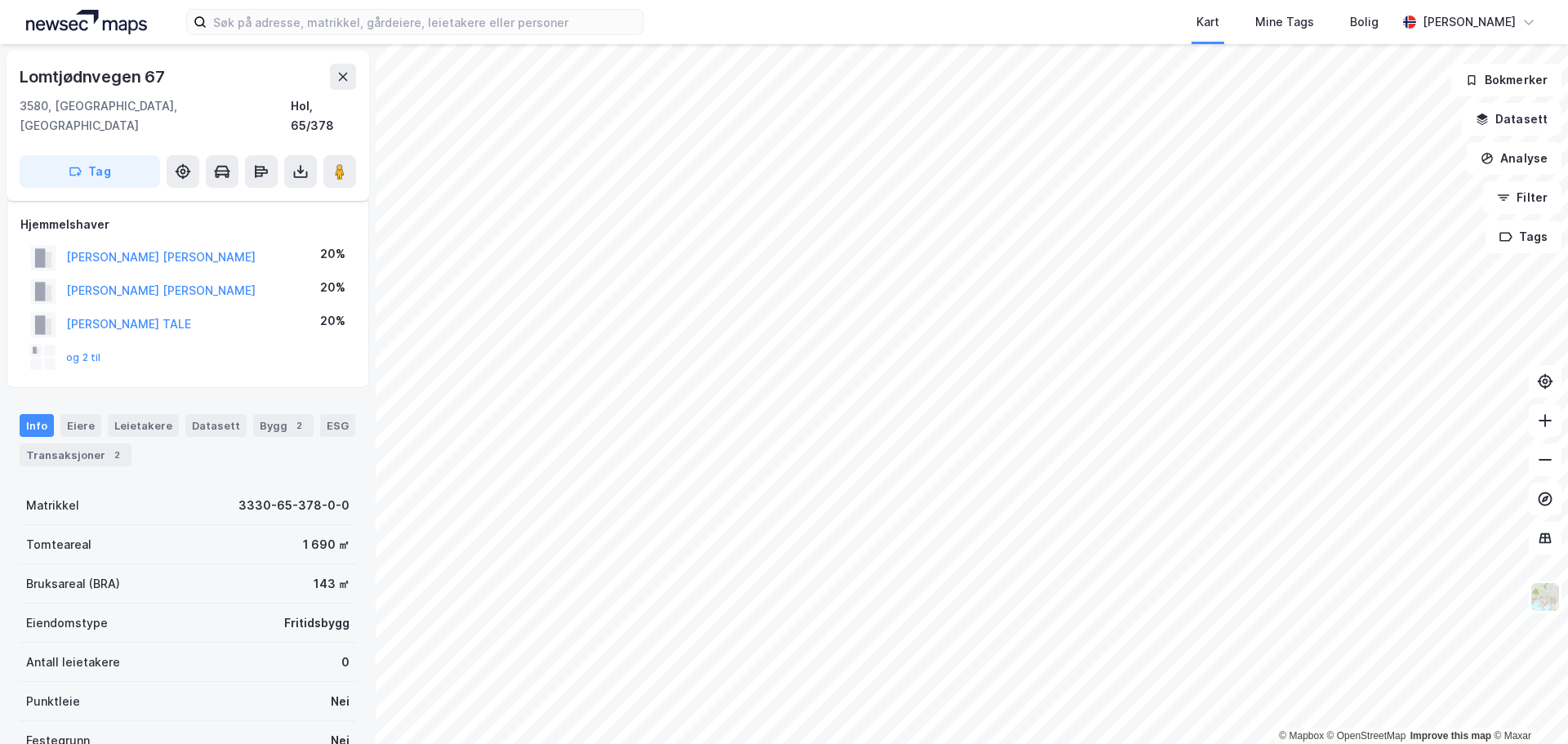
scroll to position [61, 0]
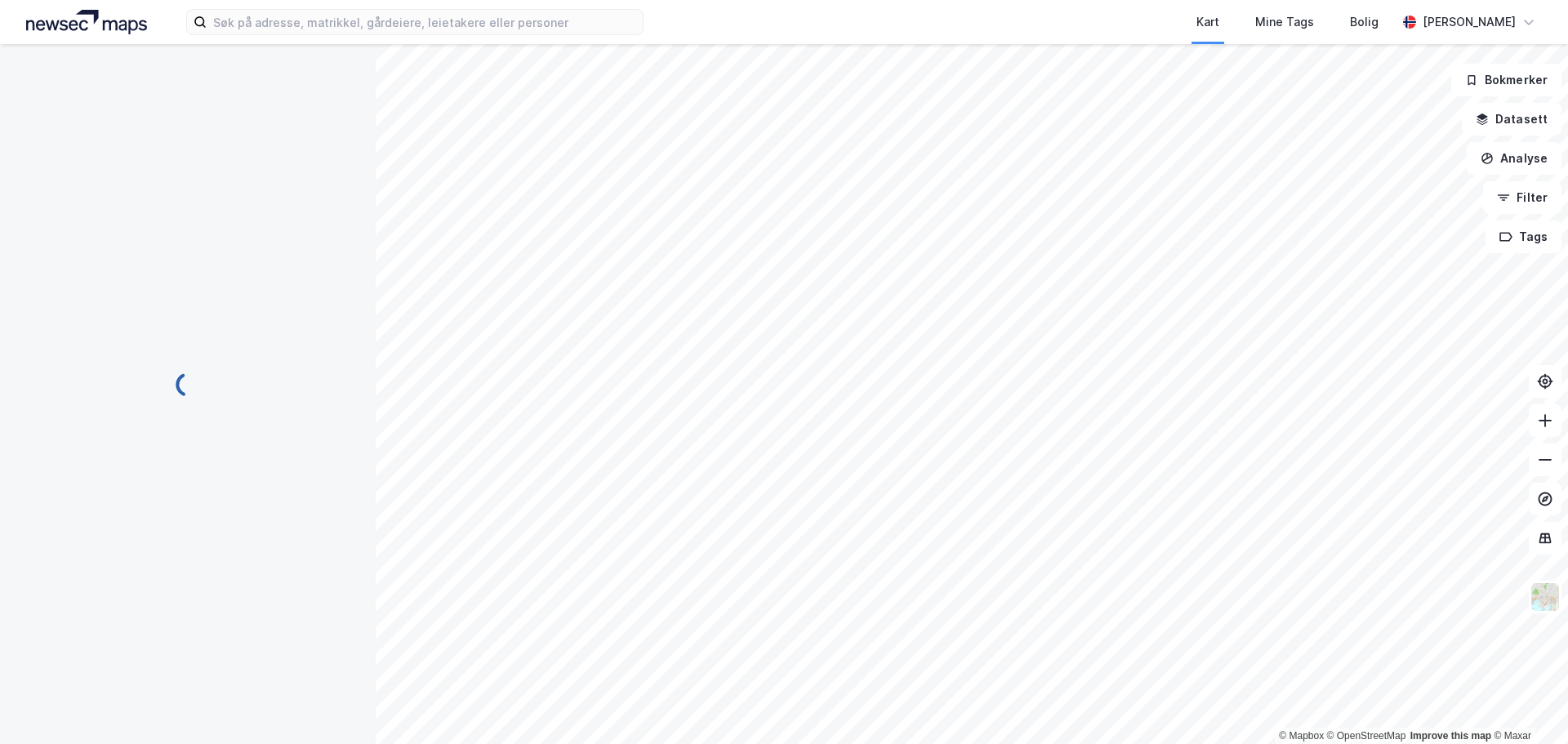
scroll to position [61, 0]
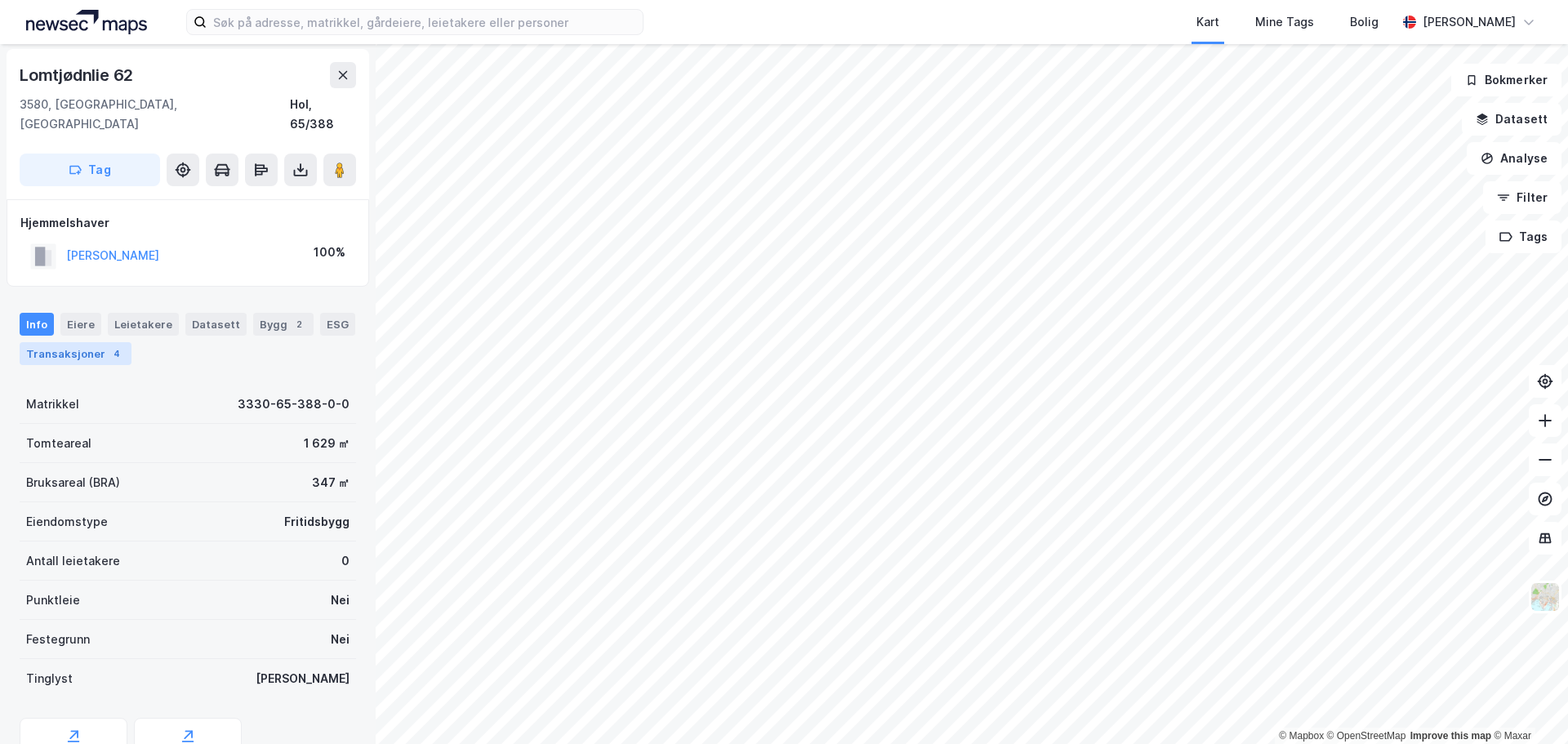
click at [79, 342] on div "Transaksjoner 4" at bounding box center [75, 353] width 112 height 23
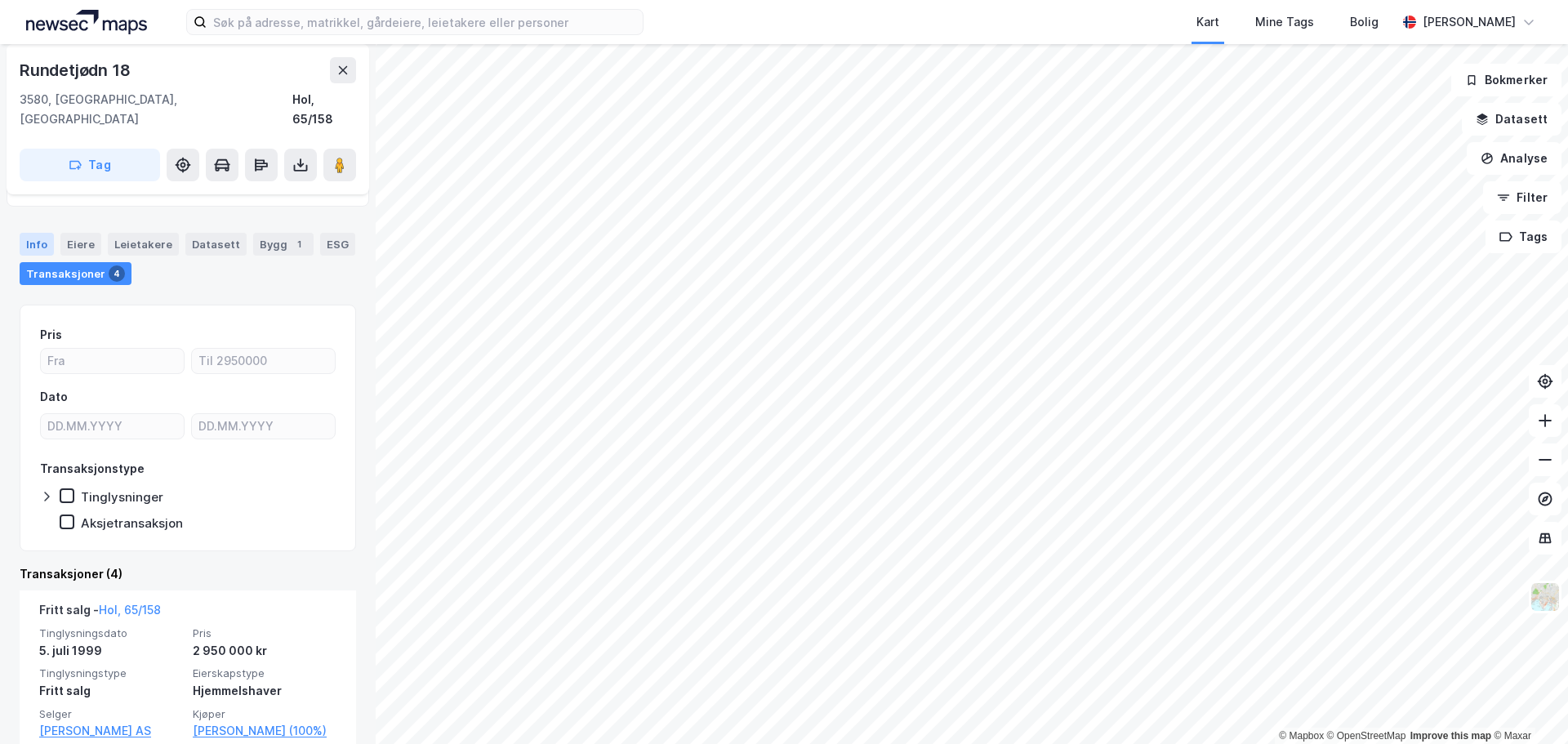
click at [30, 233] on div "Info" at bounding box center [36, 244] width 34 height 23
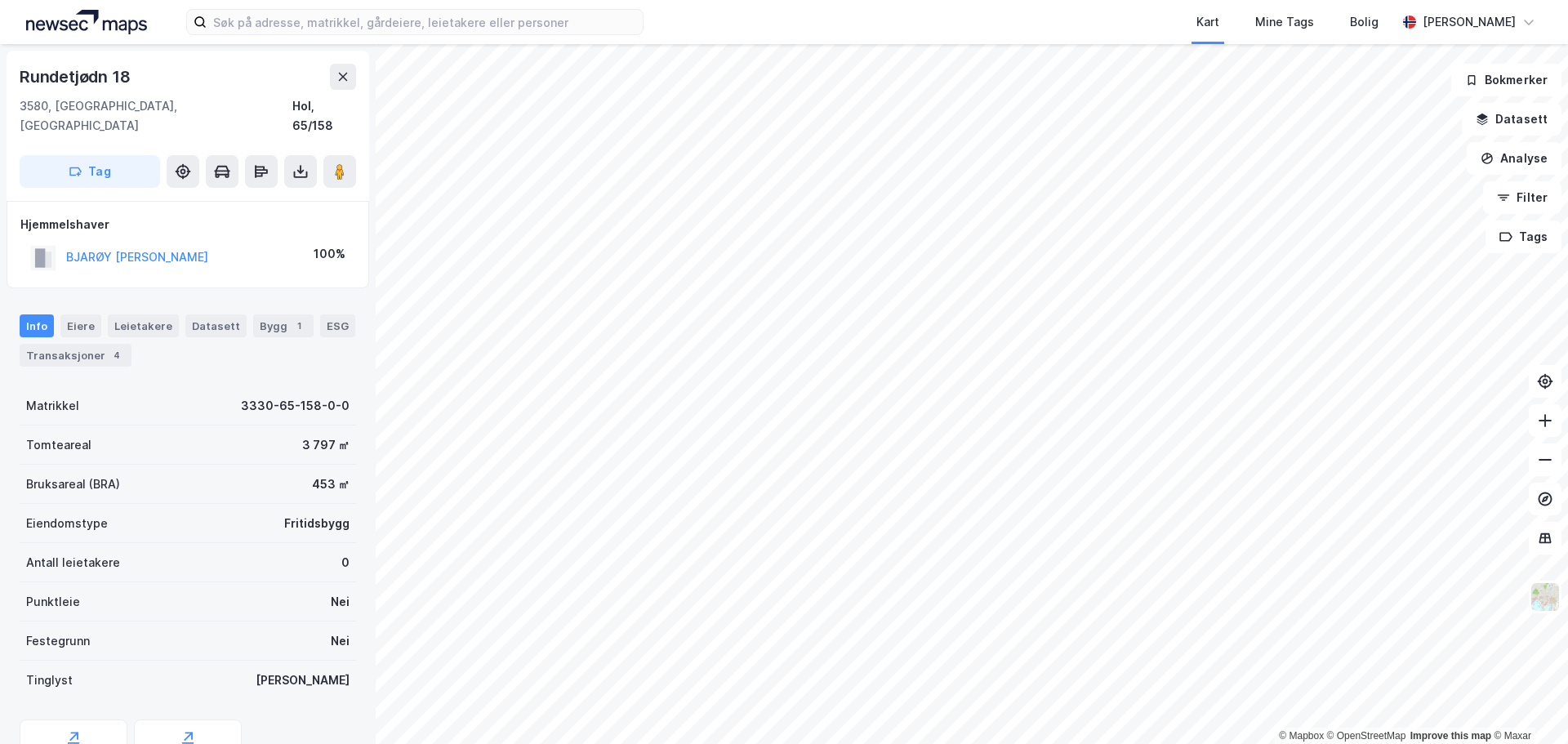
scroll to position [3, 0]
